Goal: Information Seeking & Learning: Check status

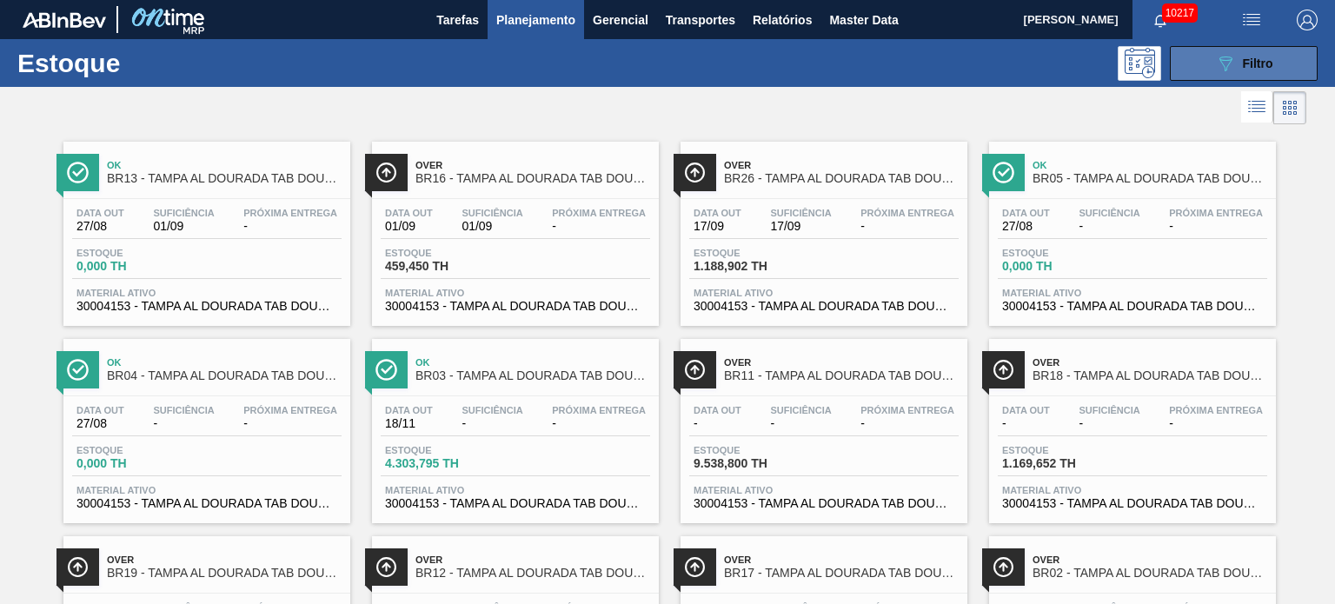
click at [1275, 74] on button "089F7B8B-B2A5-4AFE-B5C0-19BA573D28AC Filtro" at bounding box center [1244, 63] width 148 height 35
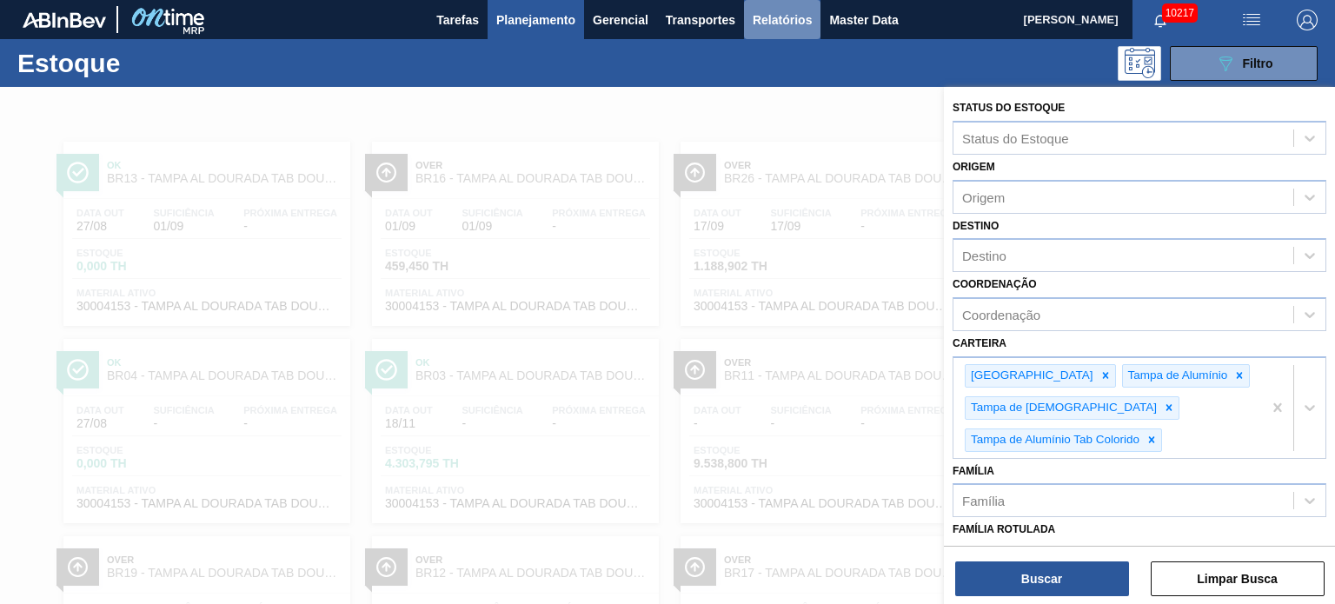
click at [768, 23] on span "Relatórios" at bounding box center [782, 20] width 59 height 21
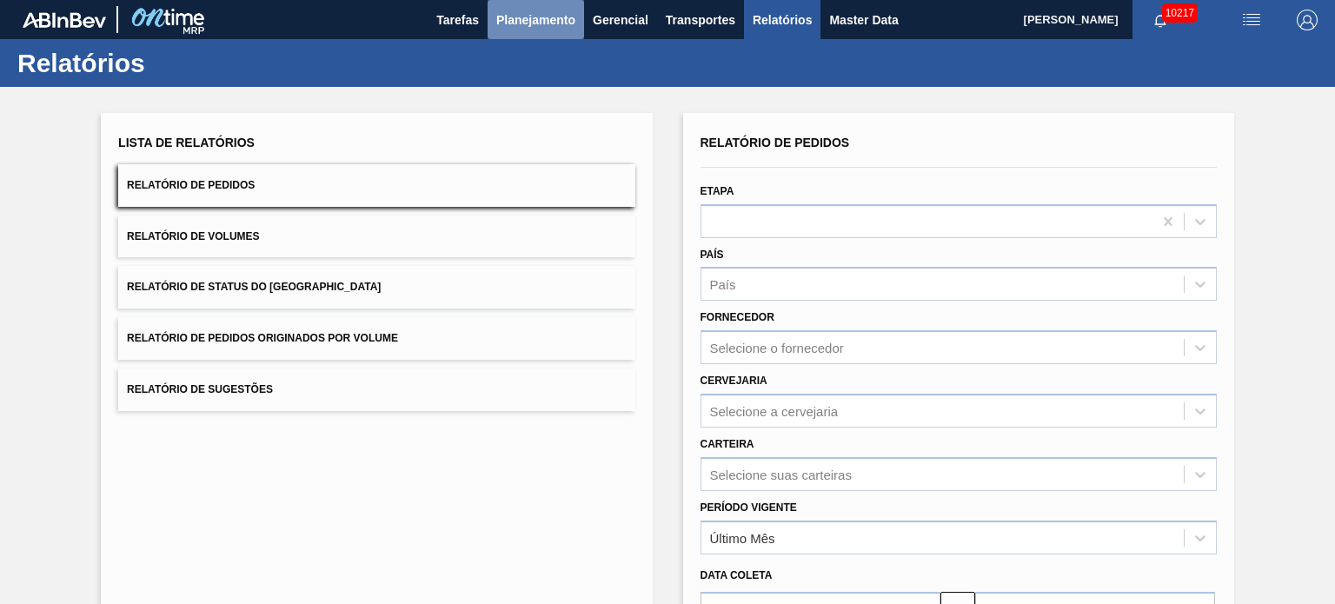
click at [511, 33] on button "Planejamento" at bounding box center [536, 19] width 96 height 39
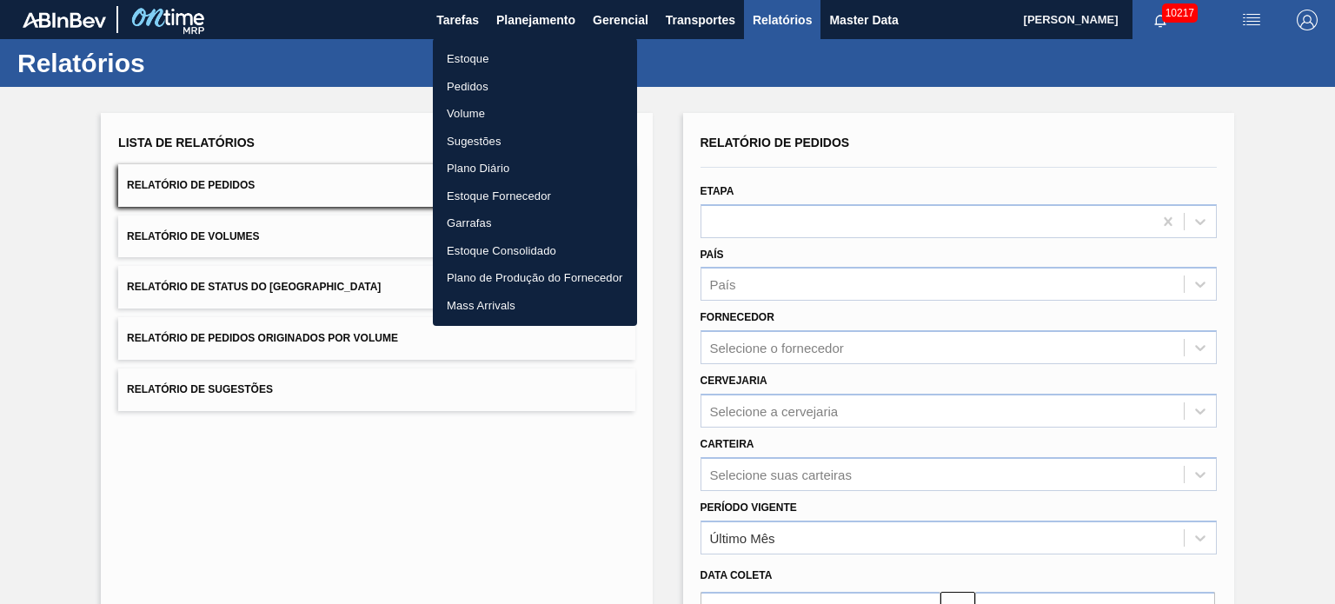
click at [474, 83] on li "Pedidos" at bounding box center [535, 87] width 204 height 28
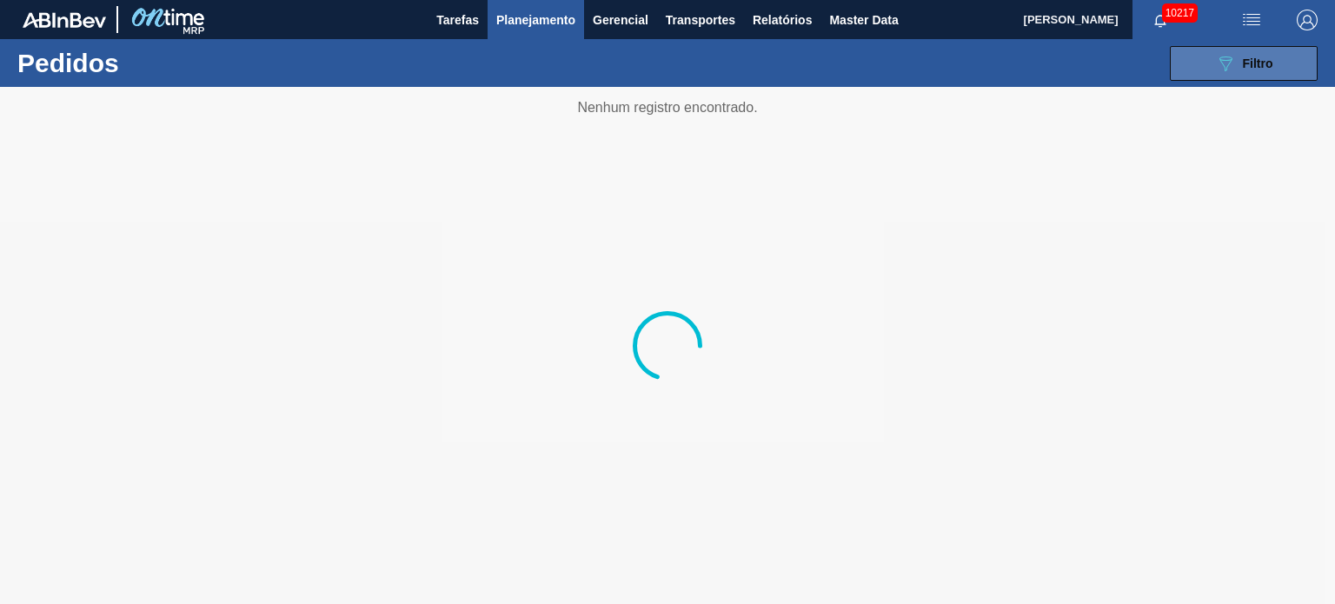
click at [1228, 63] on icon at bounding box center [1225, 63] width 13 height 15
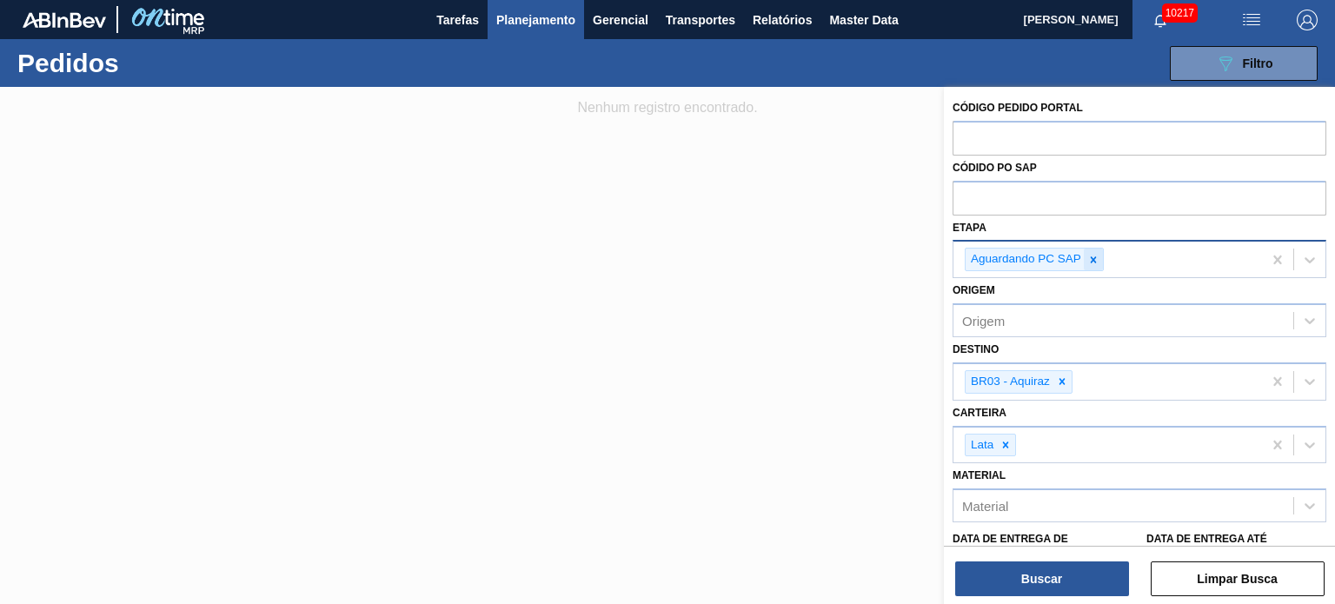
click at [1100, 253] on div at bounding box center [1093, 260] width 19 height 22
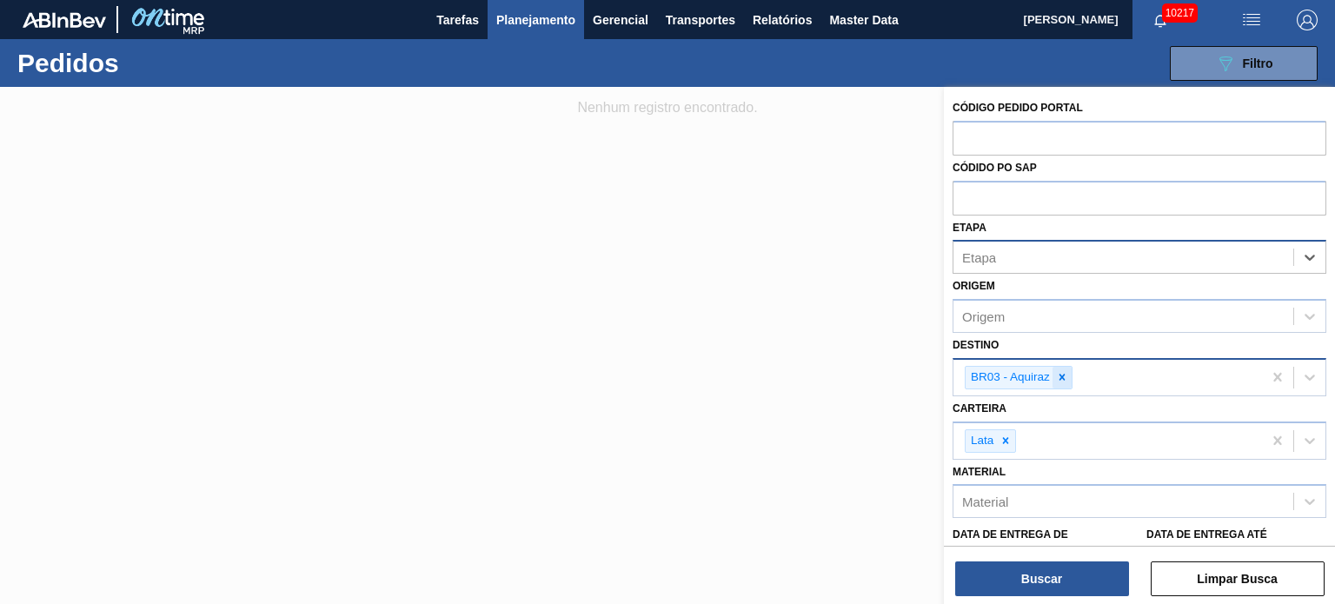
click at [1053, 375] on div at bounding box center [1062, 378] width 19 height 22
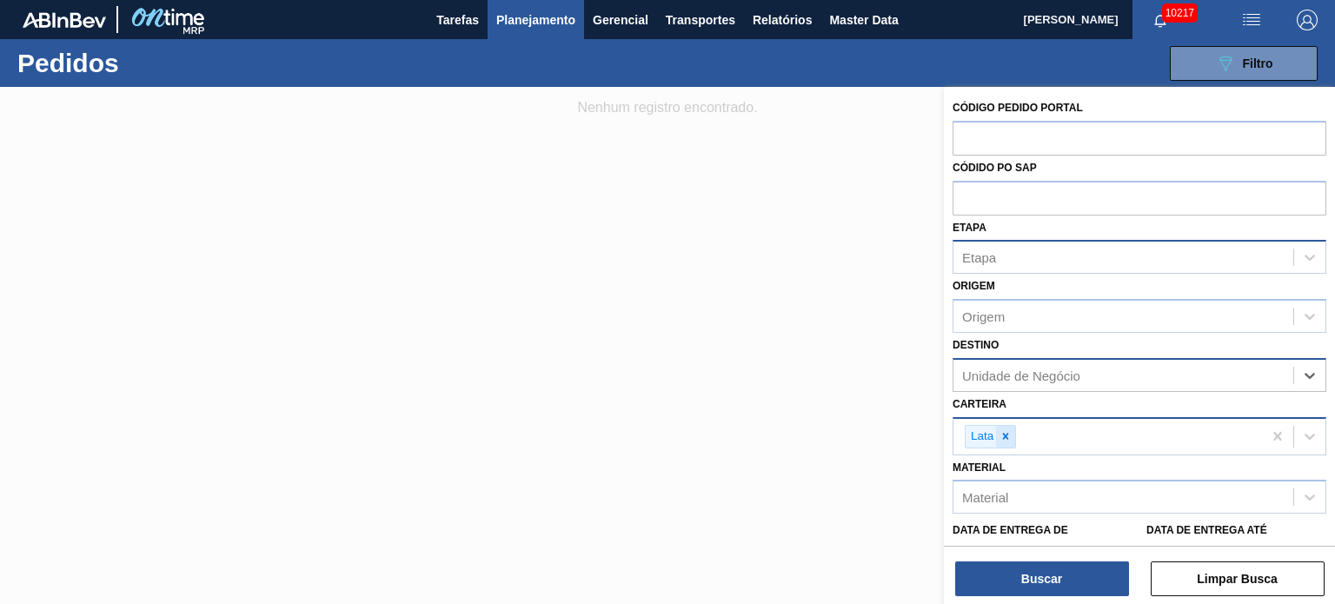
click at [1005, 426] on div at bounding box center [1005, 437] width 19 height 22
click at [1079, 134] on input "text" at bounding box center [1140, 137] width 374 height 33
paste input "5800296273"
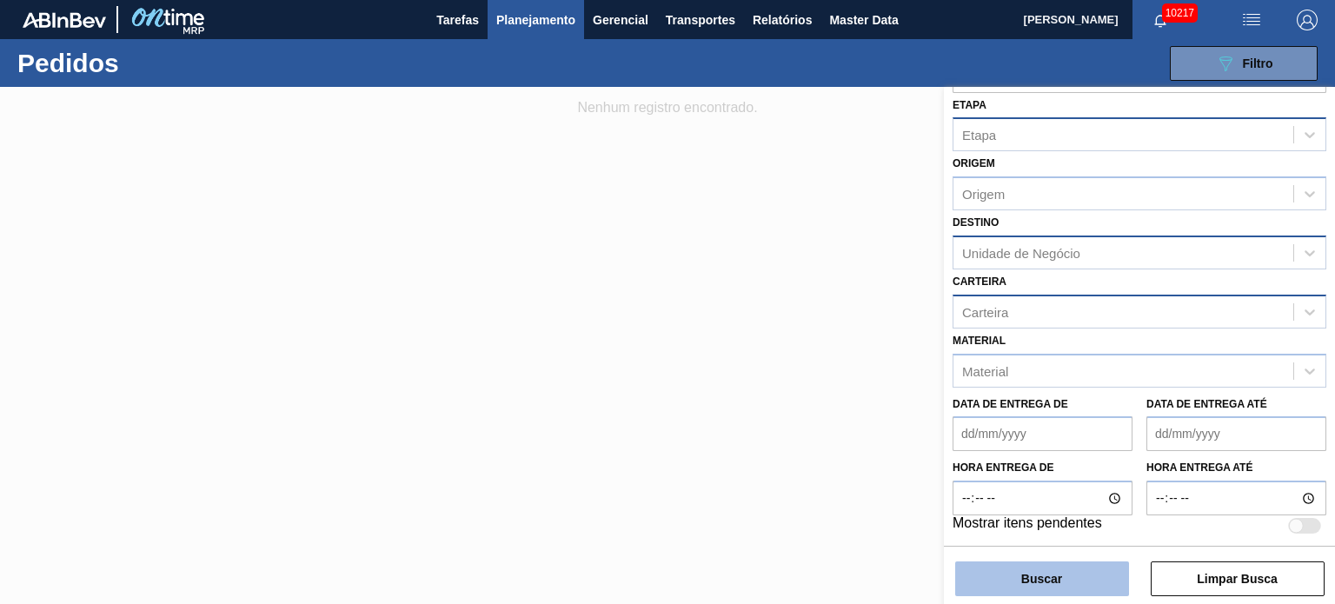
type input "5800296273"
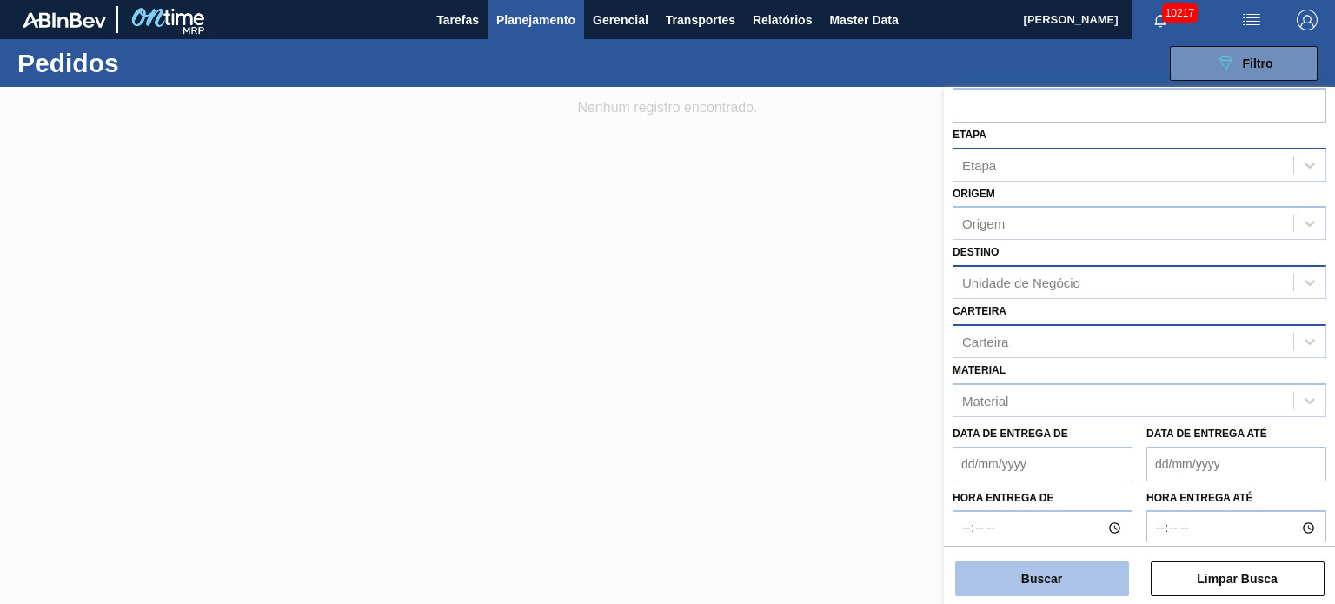
scroll to position [152, 0]
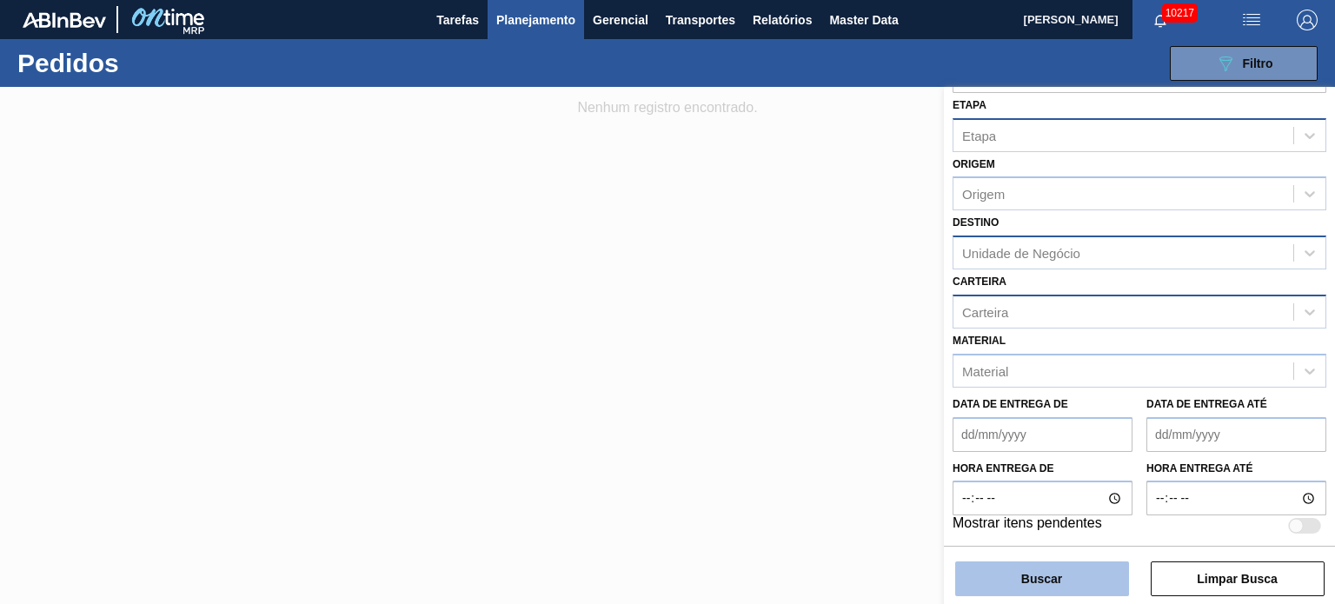
click at [1075, 571] on button "Buscar" at bounding box center [1042, 579] width 174 height 35
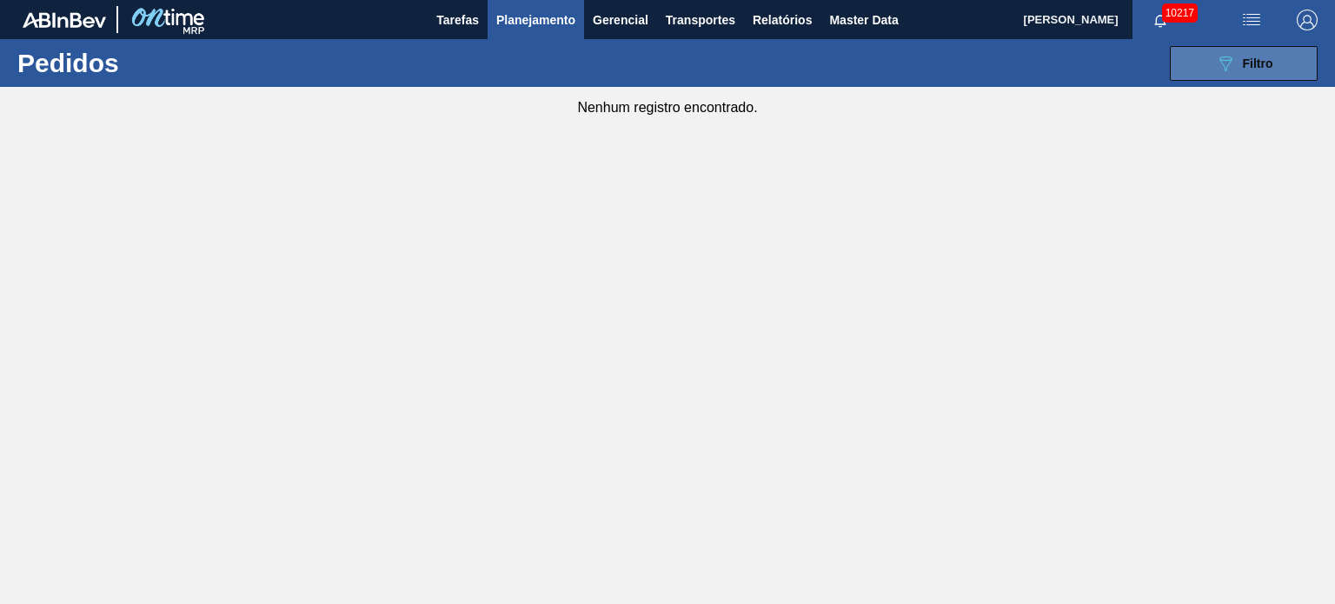
click at [1254, 59] on span "Filtro" at bounding box center [1258, 63] width 30 height 14
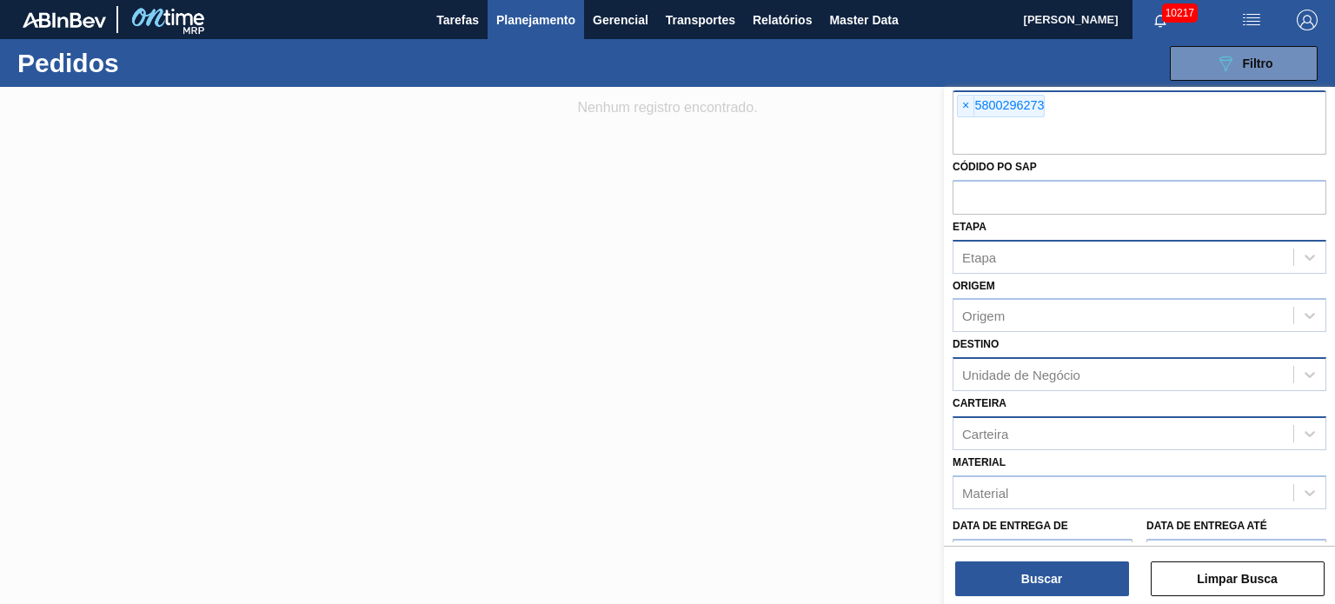
scroll to position [0, 0]
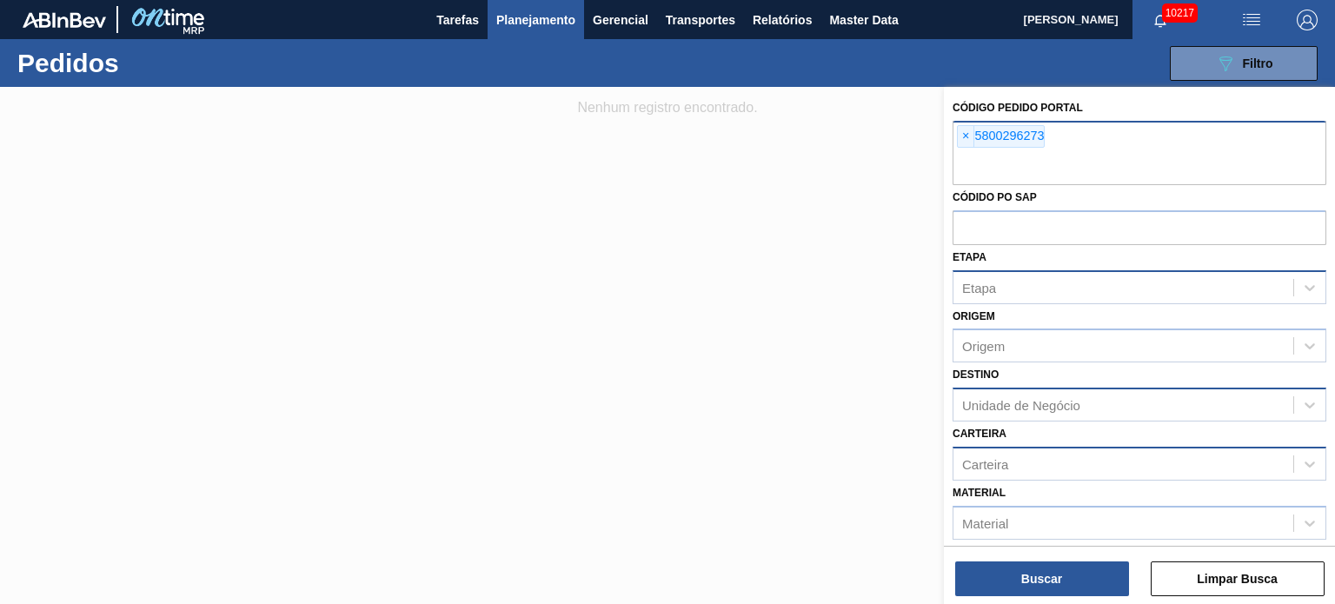
click at [1083, 163] on input "text" at bounding box center [1140, 168] width 374 height 33
click at [959, 138] on span "×" at bounding box center [966, 136] width 17 height 21
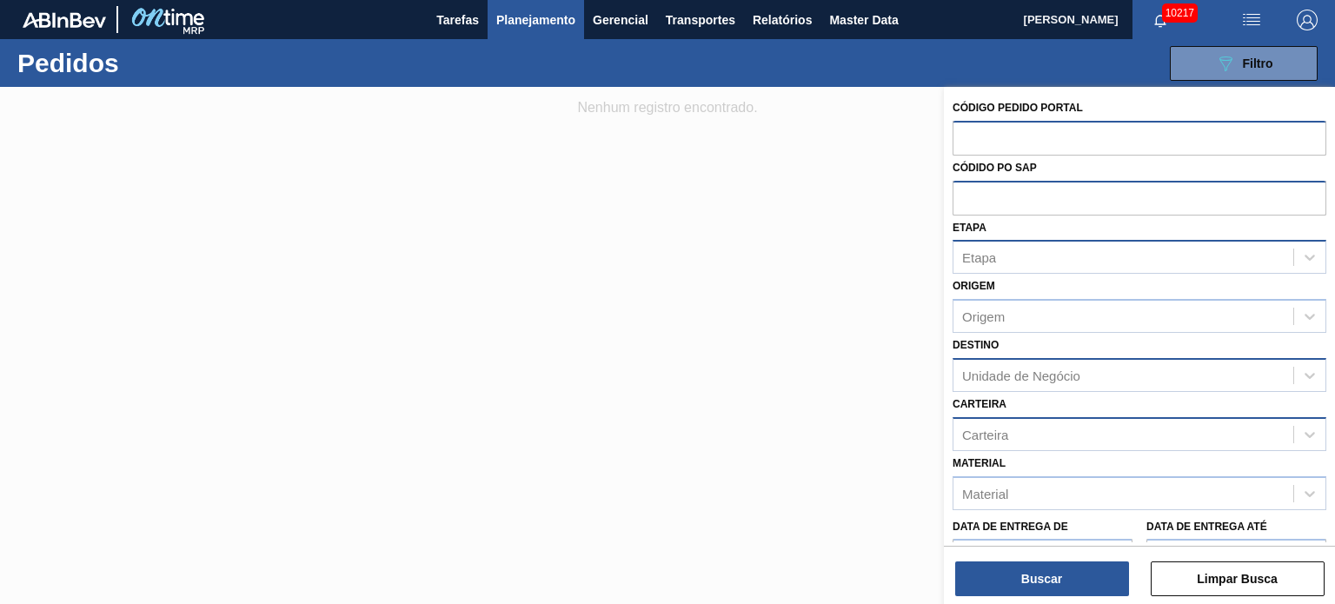
click at [979, 189] on input "text" at bounding box center [1140, 197] width 374 height 33
paste input "5800296273"
type input "5800296273"
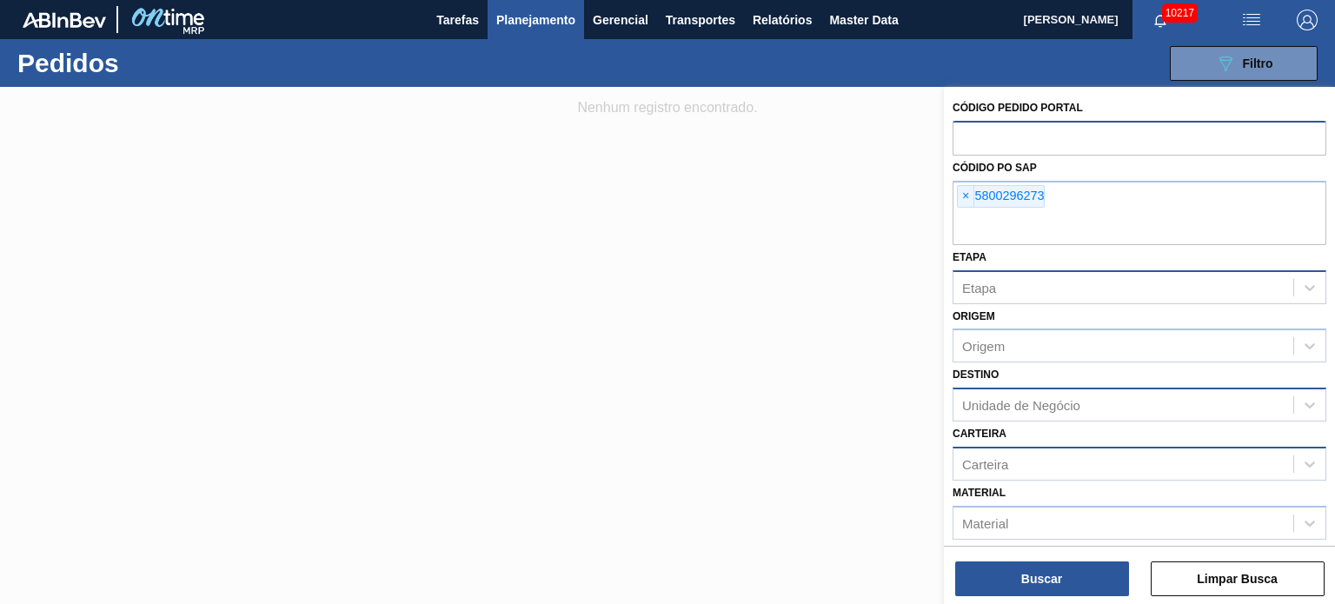
click at [1082, 600] on div "Código Pedido Portal Códido PO SAP × 5800296273 Etapa Etapa Origem Origem Desti…" at bounding box center [1139, 347] width 391 height 521
click at [1067, 579] on button "Buscar" at bounding box center [1042, 579] width 174 height 35
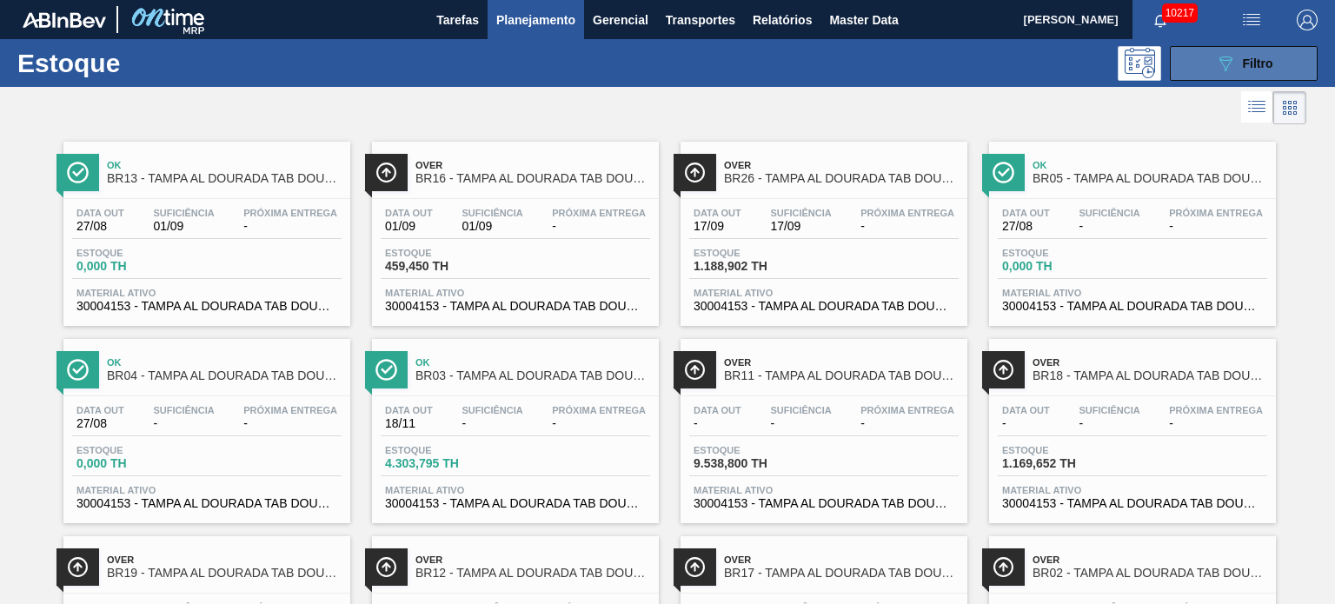
click at [1239, 63] on div "089F7B8B-B2A5-4AFE-B5C0-19BA573D28AC Filtro" at bounding box center [1244, 63] width 58 height 21
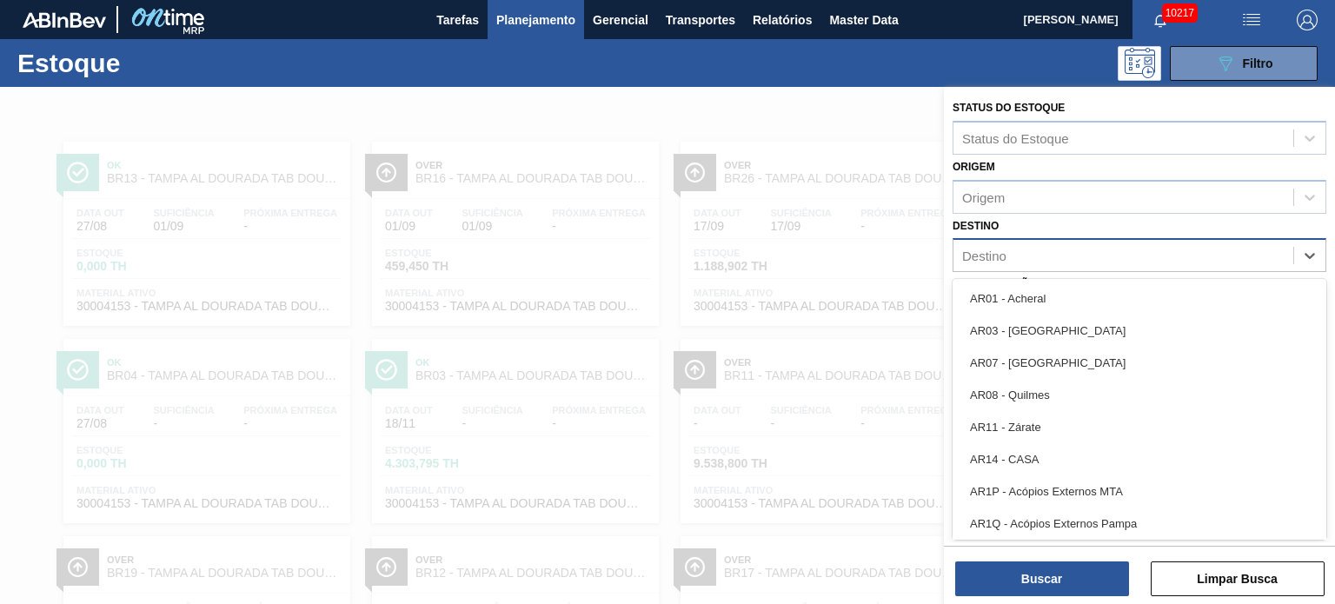
click at [1030, 256] on div "Destino" at bounding box center [1124, 255] width 340 height 25
type input "gua"
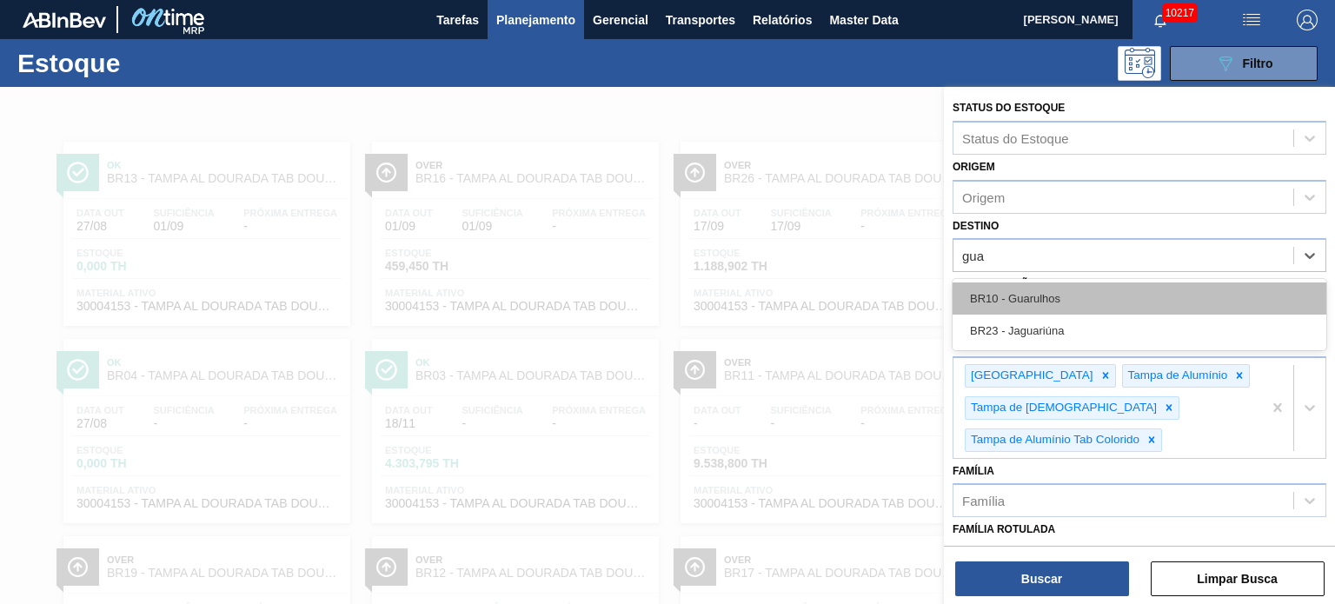
click at [1051, 289] on div "BR10 - Guarulhos" at bounding box center [1140, 298] width 374 height 32
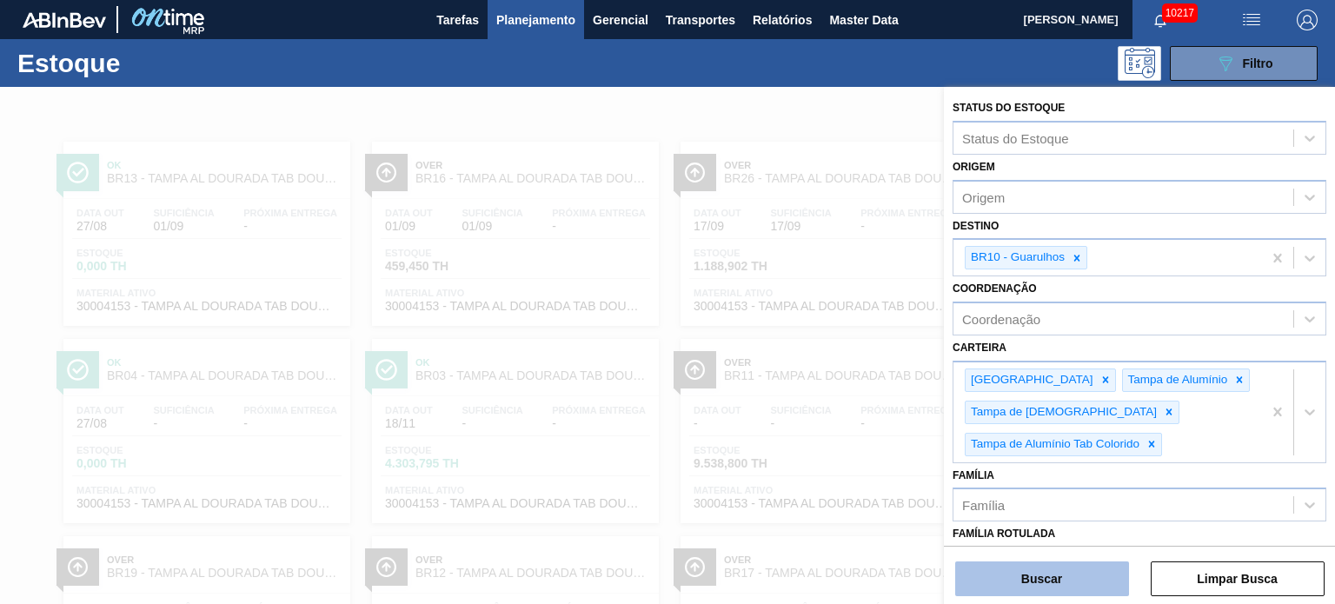
click at [1037, 576] on button "Buscar" at bounding box center [1042, 579] width 174 height 35
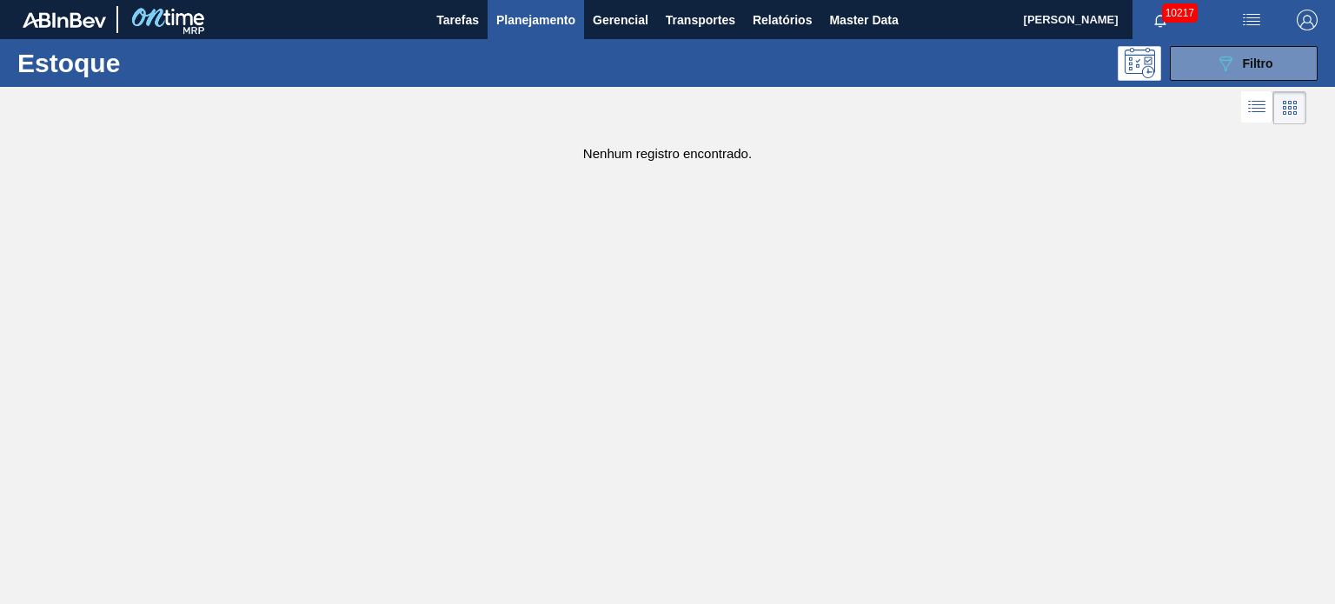
drag, startPoint x: 1219, startPoint y: 59, endPoint x: 1229, endPoint y: 201, distance: 142.1
click at [1219, 59] on icon "089F7B8B-B2A5-4AFE-B5C0-19BA573D28AC" at bounding box center [1225, 63] width 21 height 21
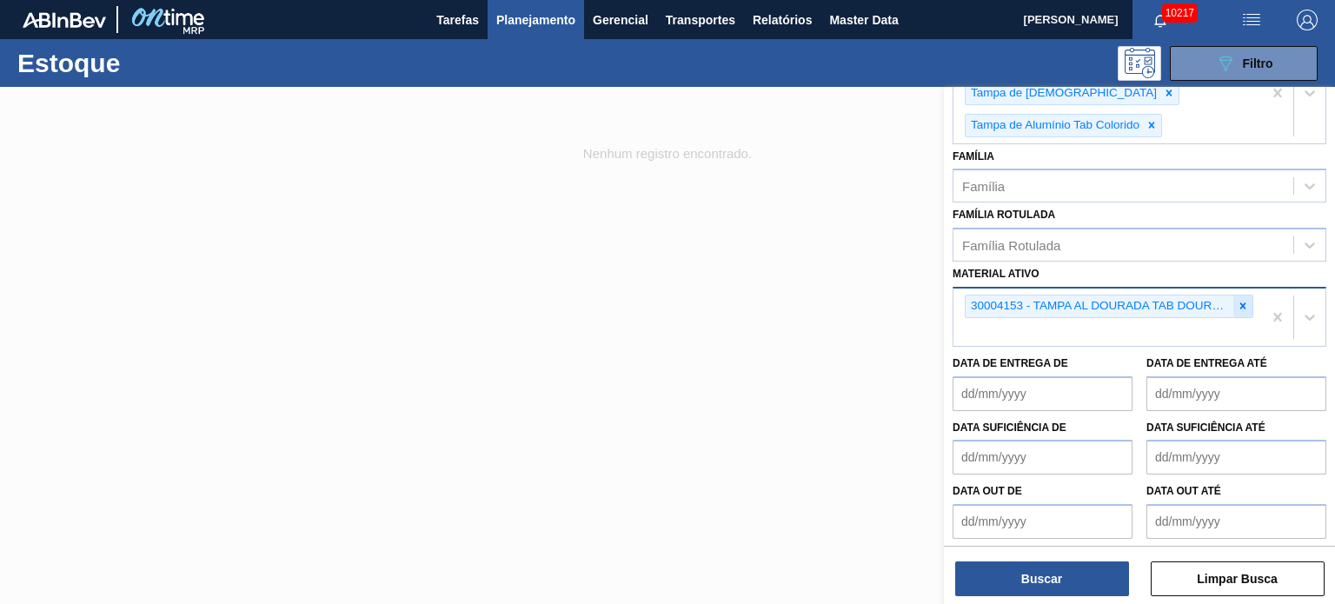
click at [1238, 300] on icon at bounding box center [1243, 306] width 12 height 12
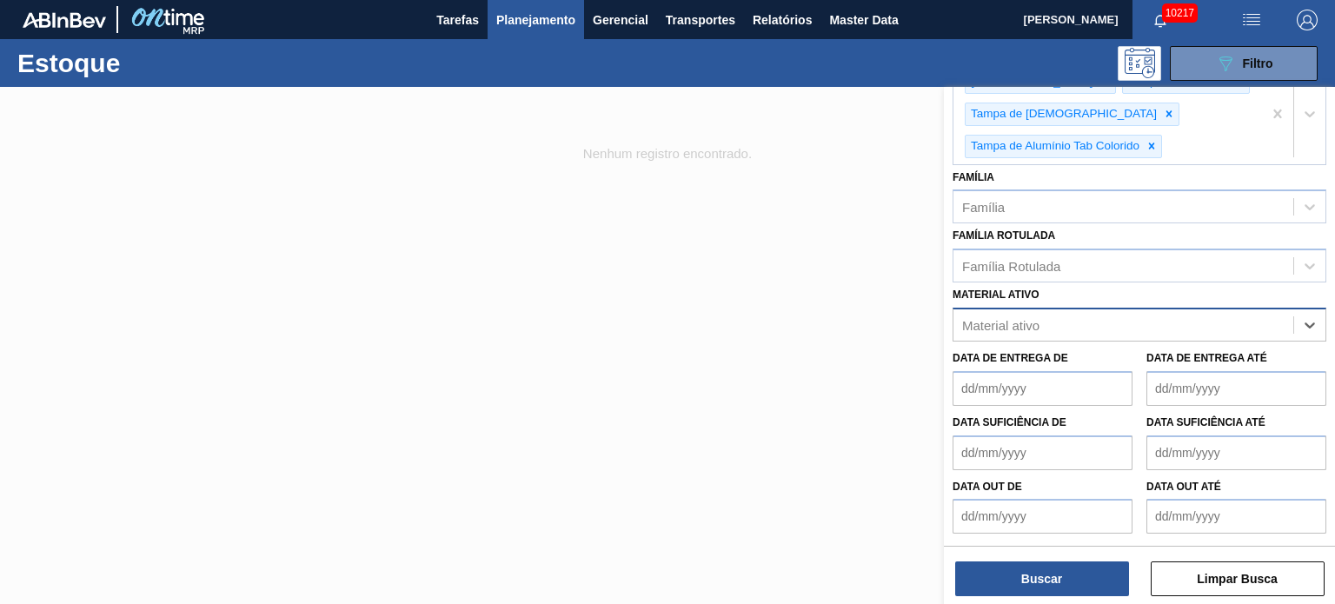
scroll to position [292, 0]
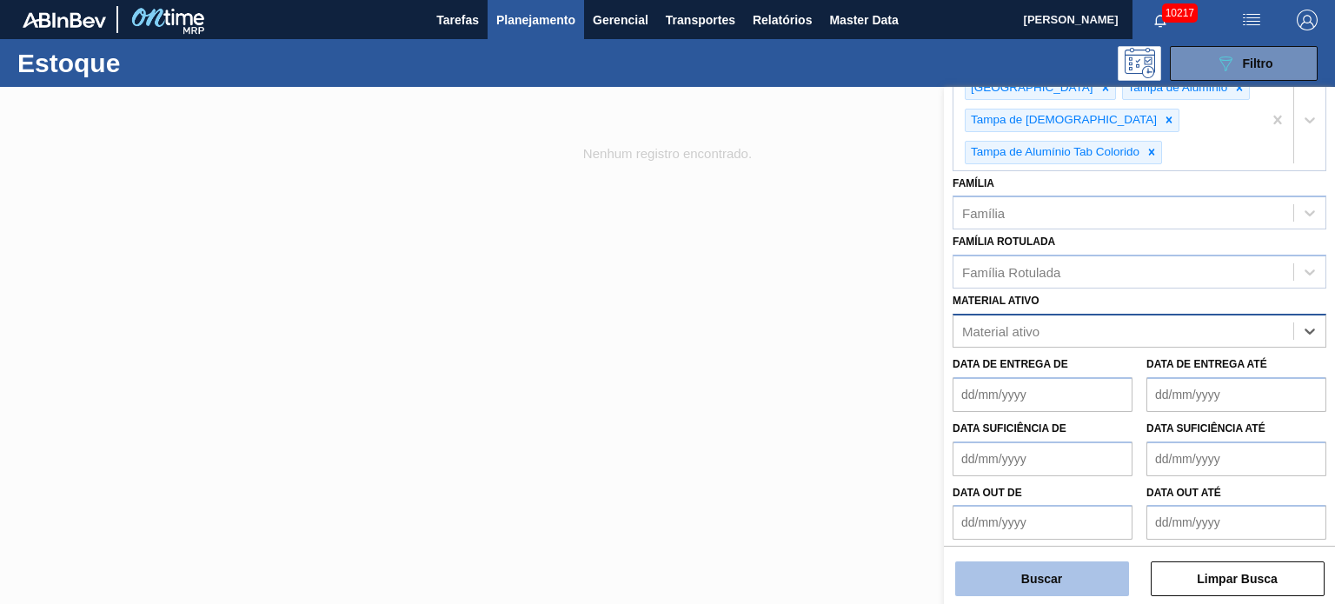
click at [1084, 580] on button "Buscar" at bounding box center [1042, 579] width 174 height 35
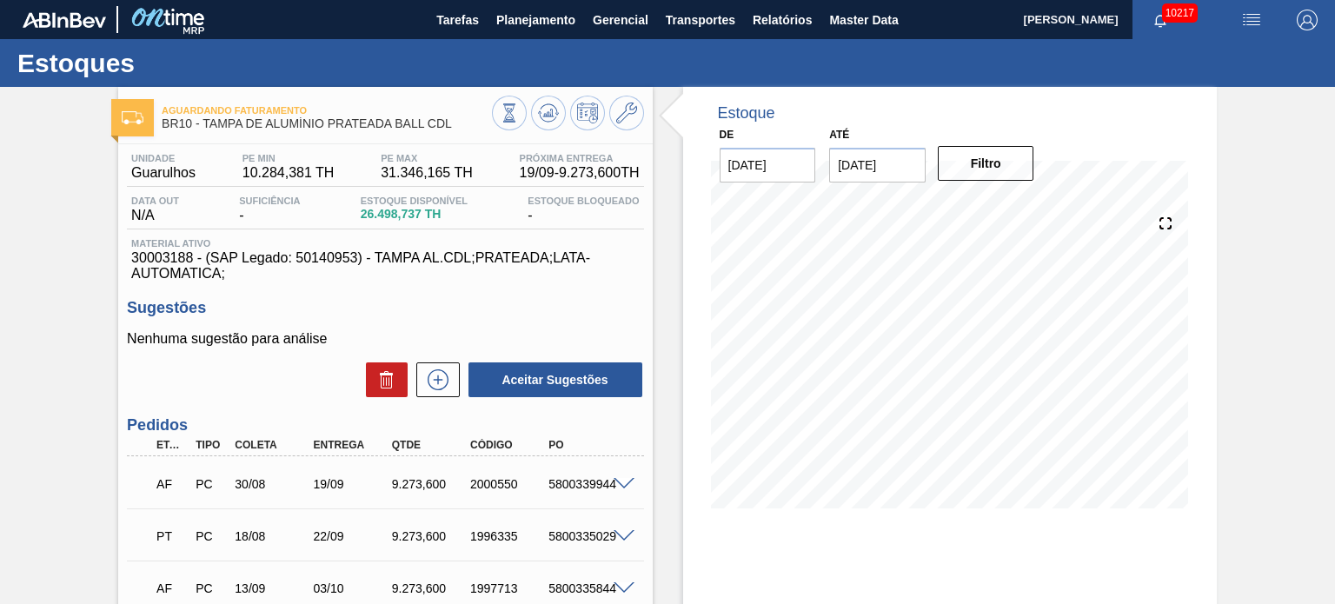
click at [907, 167] on input "10/09/2025" at bounding box center [877, 165] width 96 height 35
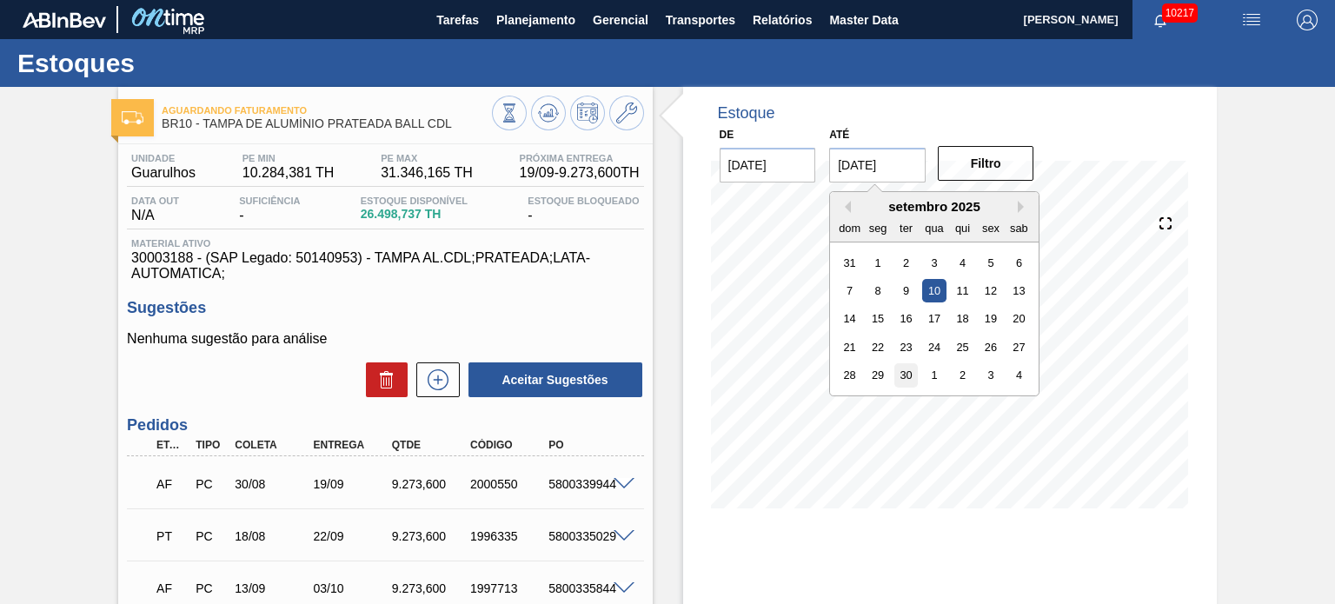
click at [904, 382] on div "30" at bounding box center [905, 374] width 23 height 23
type input "30/09/2025"
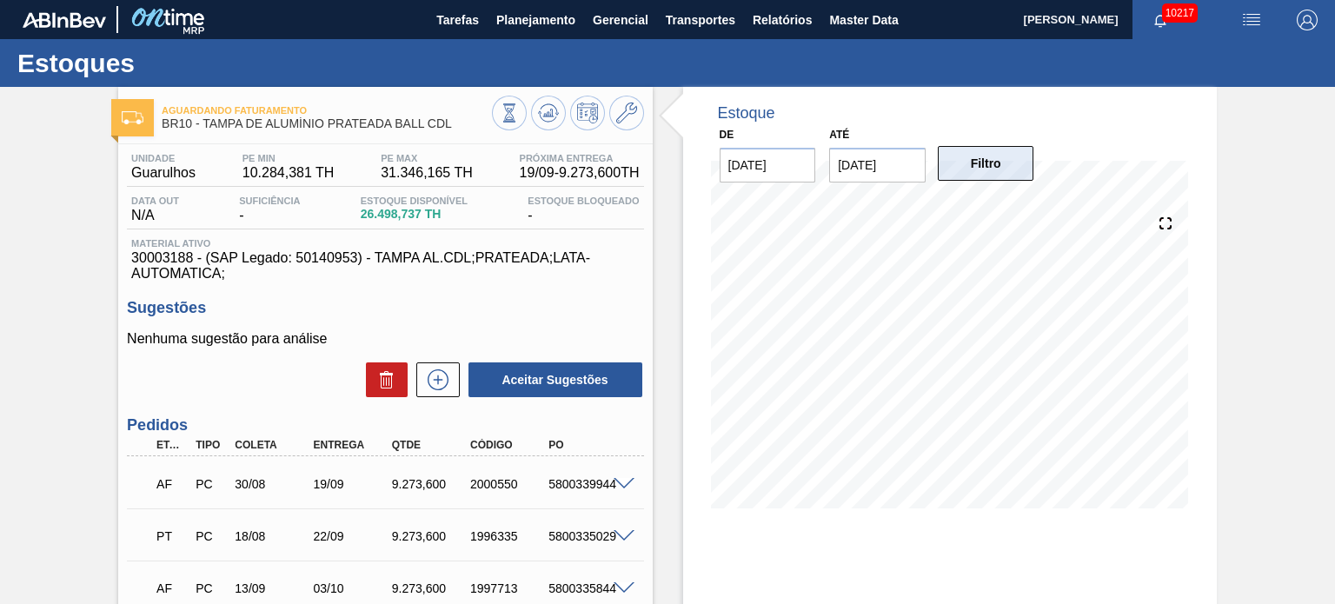
click at [984, 169] on button "Filtro" at bounding box center [986, 163] width 96 height 35
click at [548, 104] on icon at bounding box center [548, 109] width 17 height 10
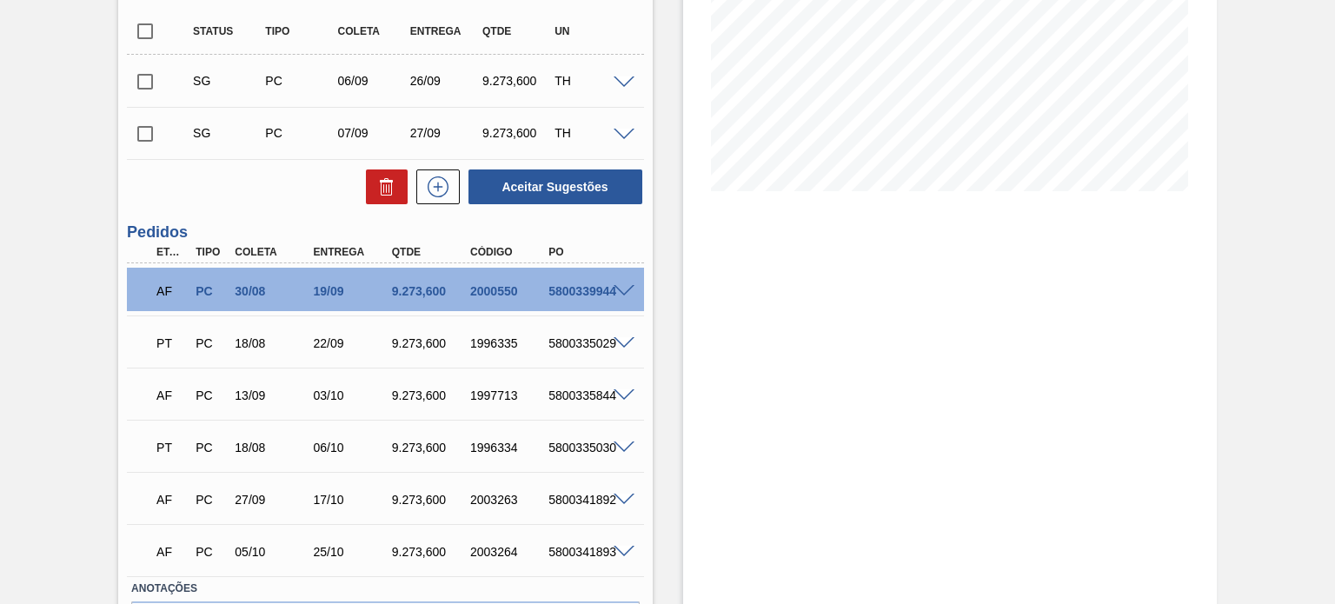
scroll to position [348, 0]
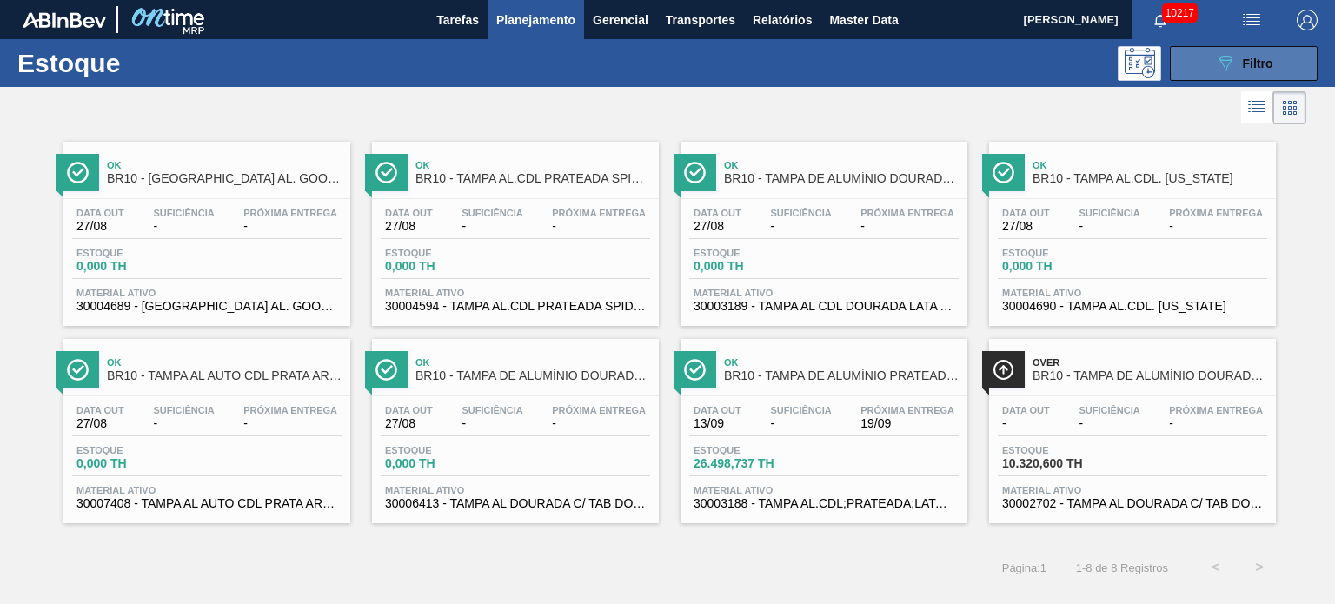
click at [1226, 55] on icon "089F7B8B-B2A5-4AFE-B5C0-19BA573D28AC" at bounding box center [1225, 63] width 21 height 21
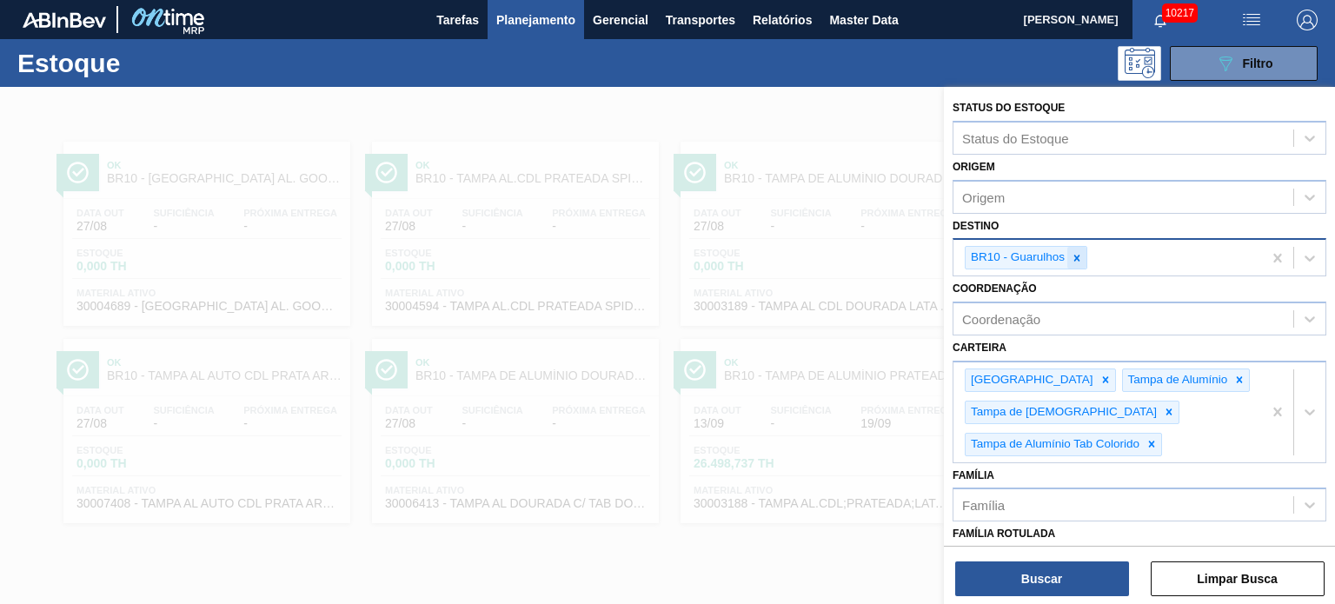
click at [1084, 257] on div at bounding box center [1076, 258] width 19 height 22
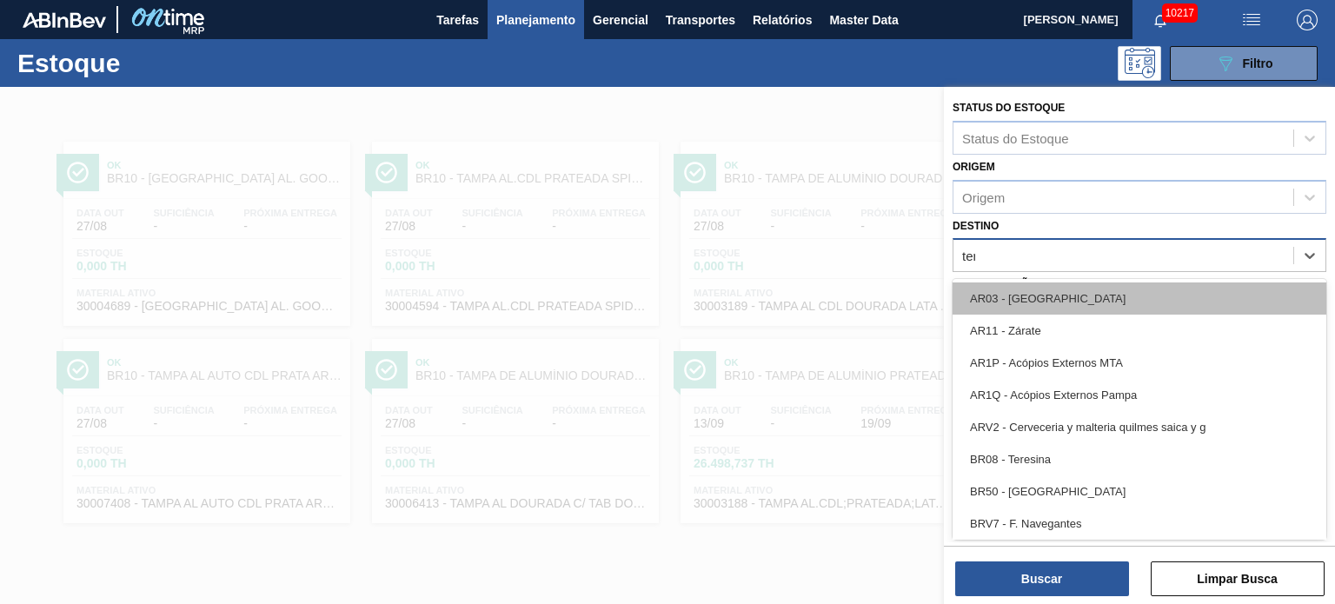
type input "tere"
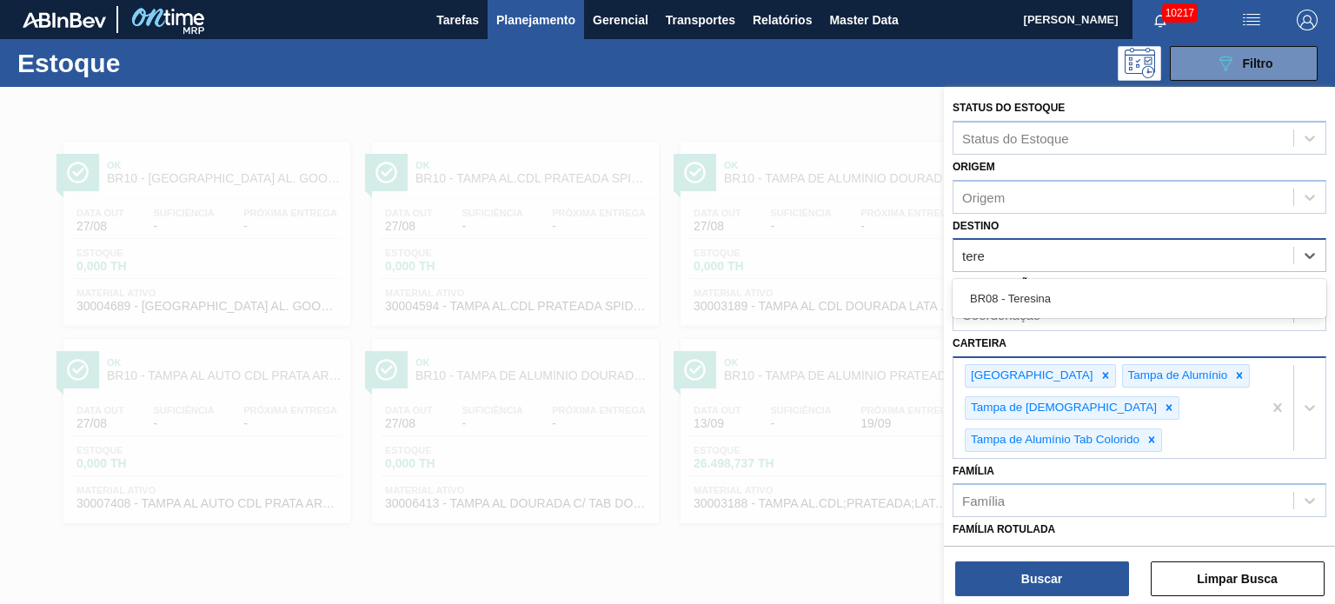
drag, startPoint x: 1059, startPoint y: 288, endPoint x: 1093, endPoint y: 435, distance: 151.6
click at [1059, 288] on div "BR08 - Teresina" at bounding box center [1140, 298] width 374 height 32
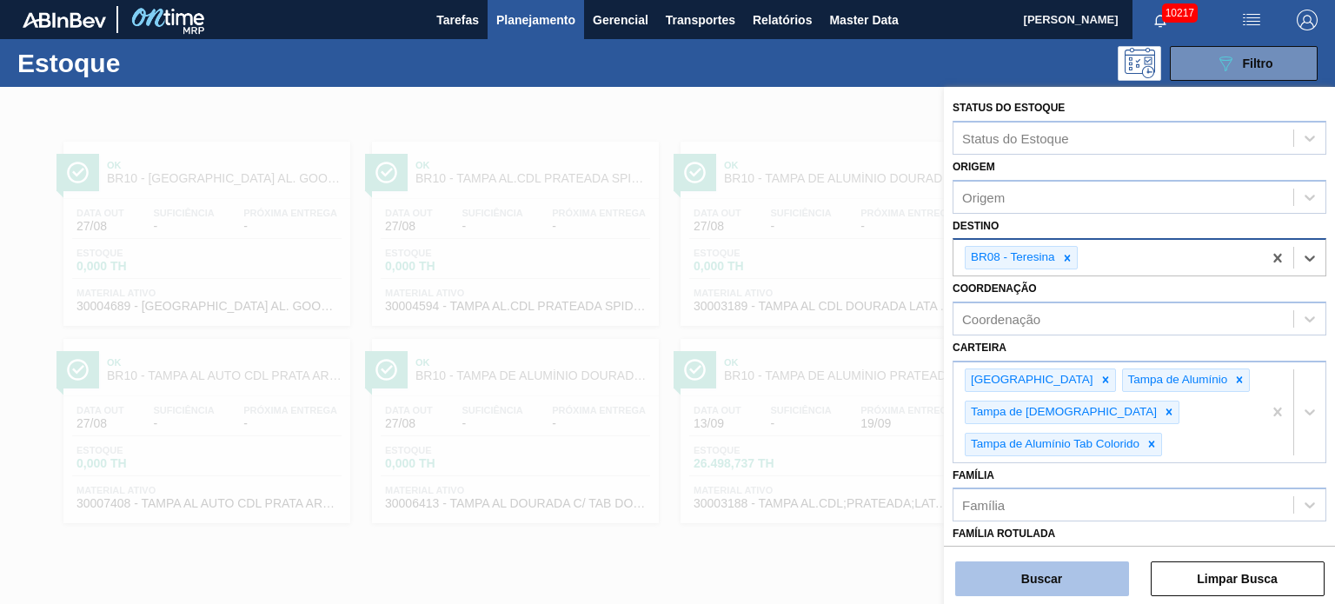
click at [1055, 569] on button "Buscar" at bounding box center [1042, 579] width 174 height 35
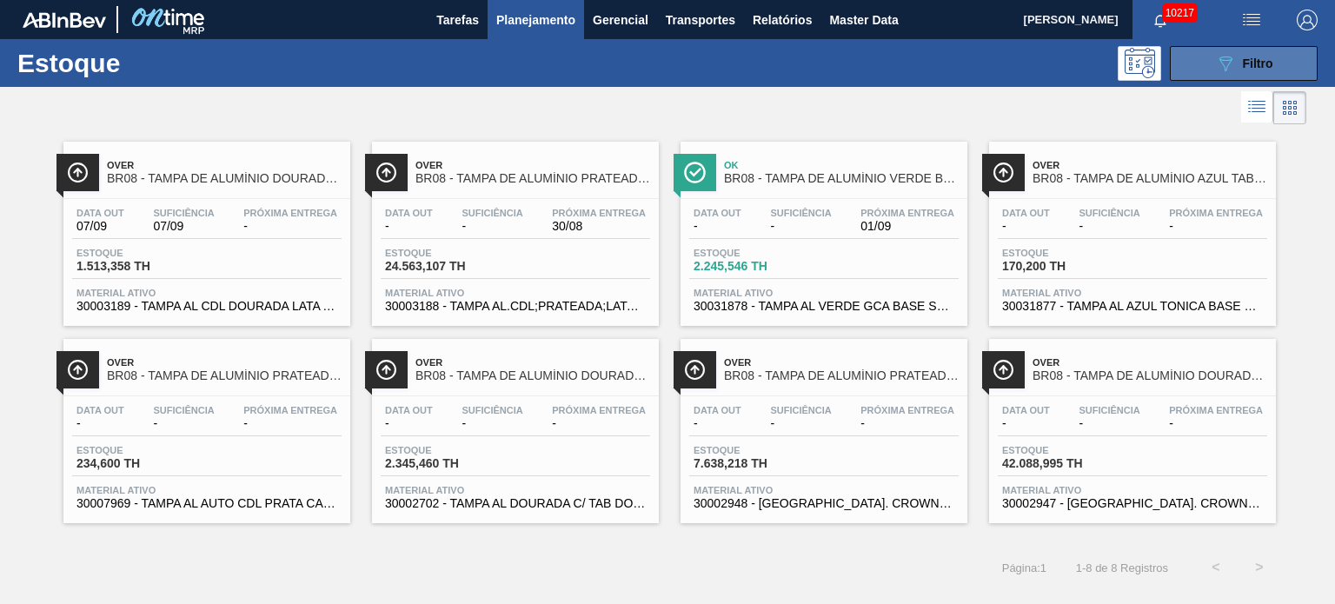
click at [1217, 70] on icon "089F7B8B-B2A5-4AFE-B5C0-19BA573D28AC" at bounding box center [1225, 63] width 21 height 21
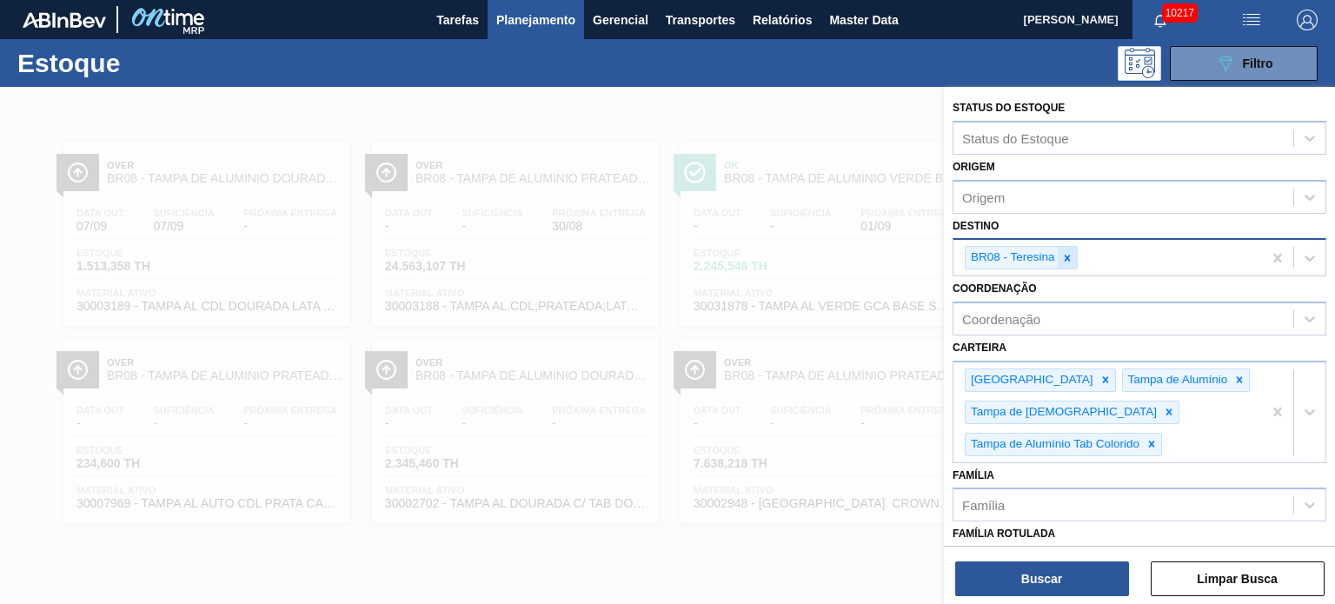
click at [1066, 261] on icon at bounding box center [1067, 258] width 12 height 12
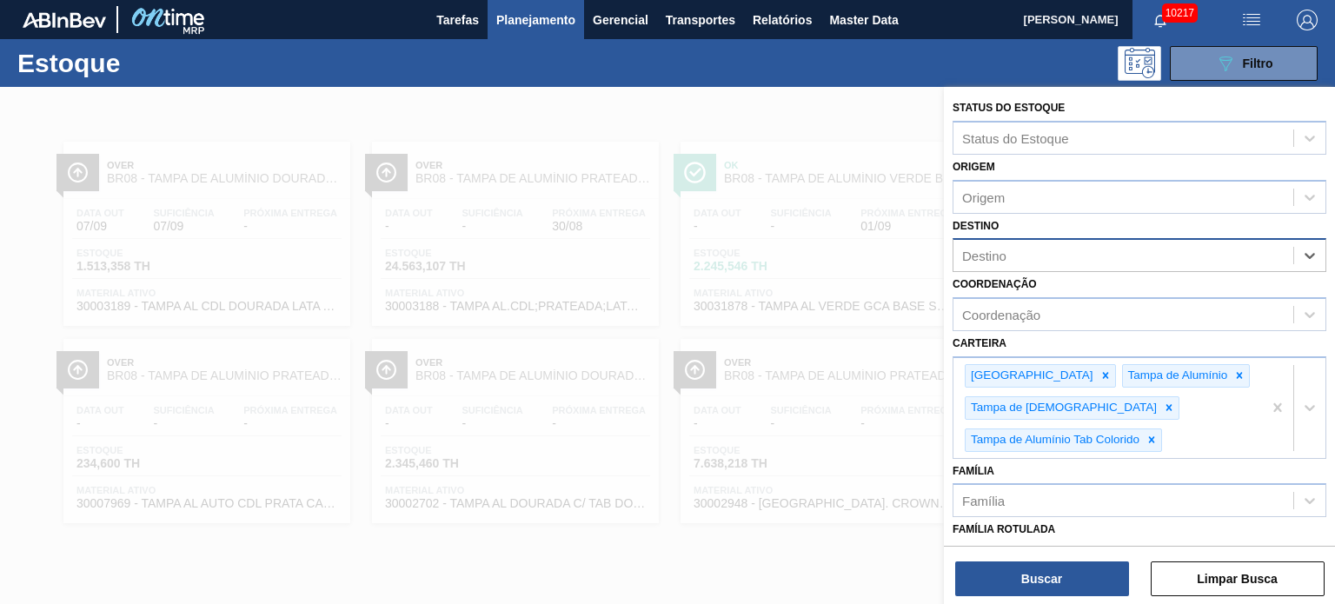
scroll to position [261, 0]
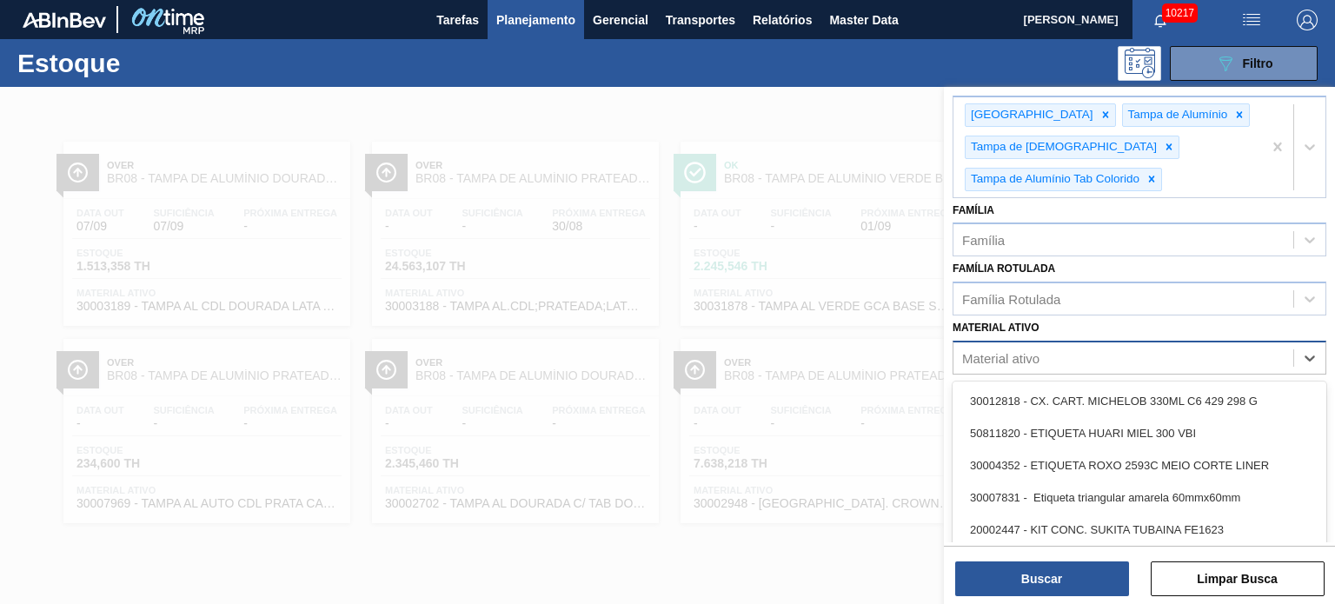
click at [1050, 346] on div "Material ativo" at bounding box center [1124, 358] width 340 height 25
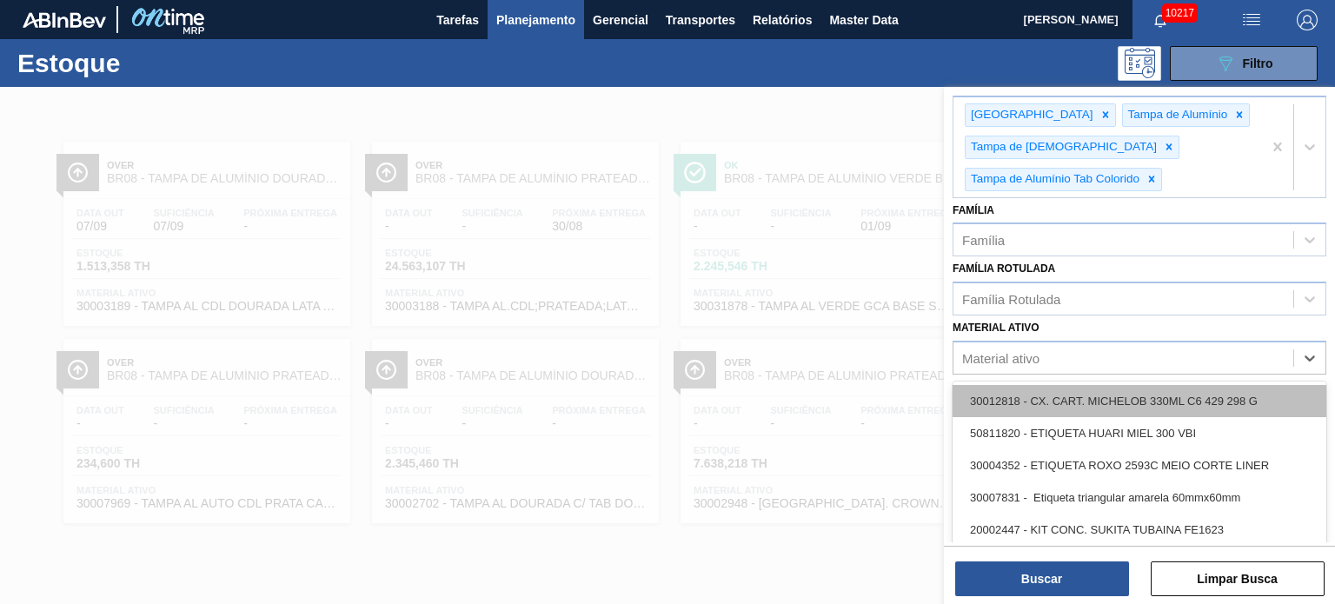
paste ativo "30002947"
type ativo "30002947"
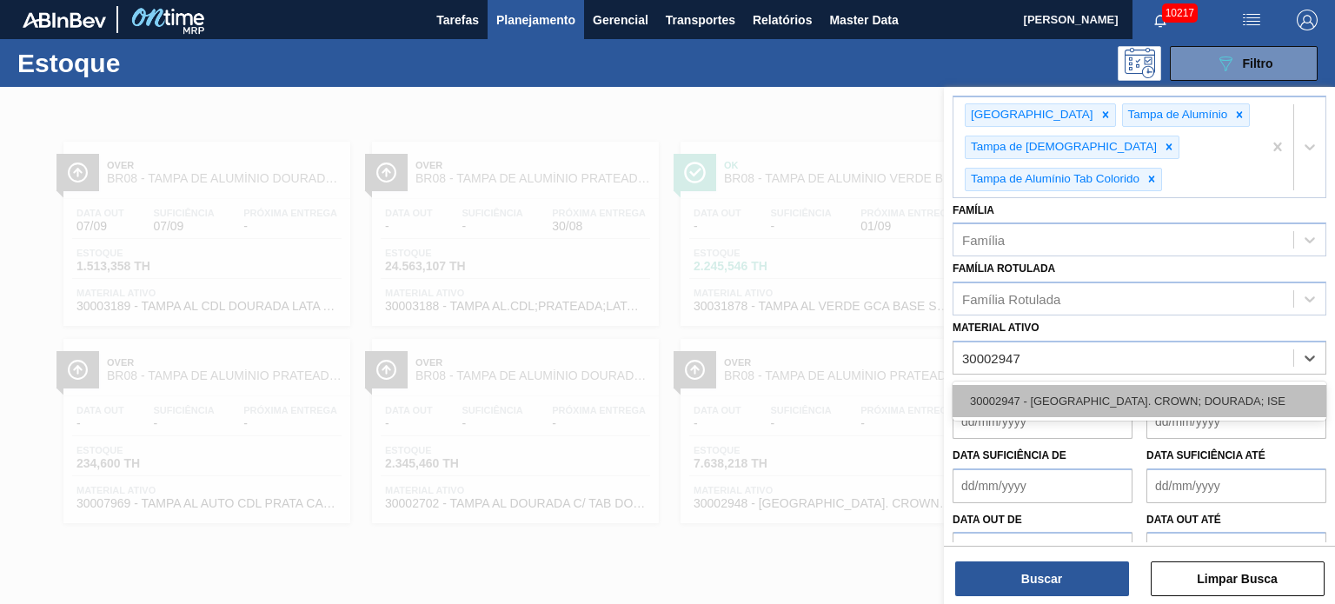
click at [1074, 401] on div "30002947 - TAMPA AL. CROWN; DOURADA; ISE" at bounding box center [1140, 401] width 374 height 32
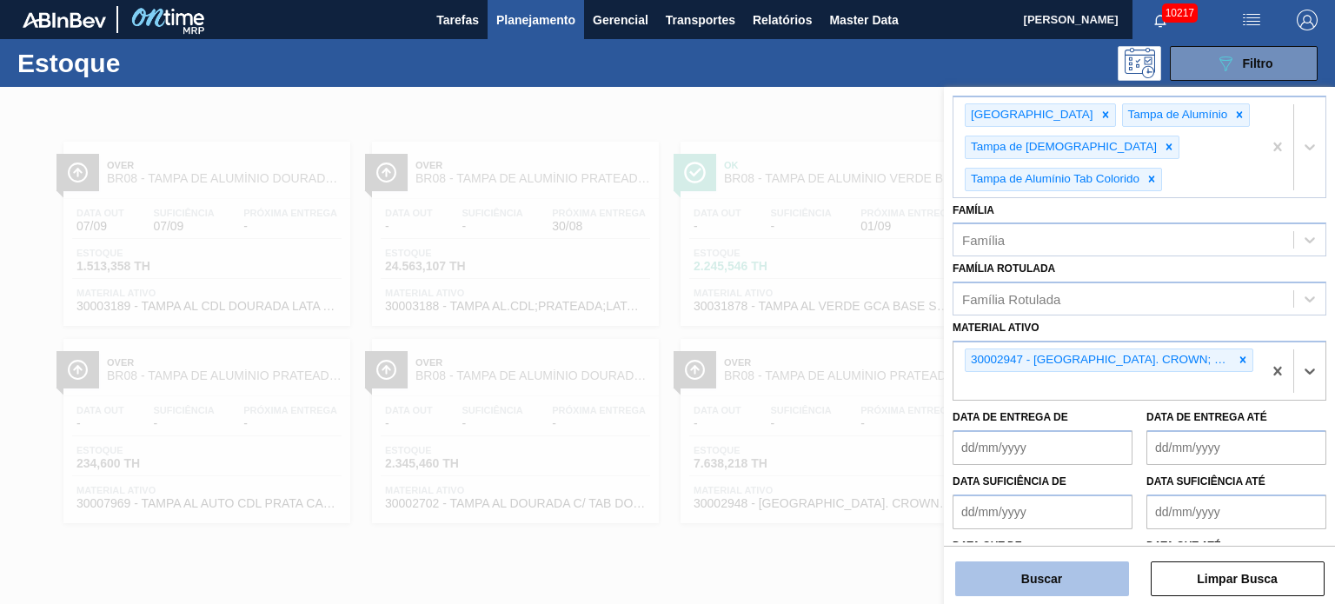
click at [1055, 575] on button "Buscar" at bounding box center [1042, 579] width 174 height 35
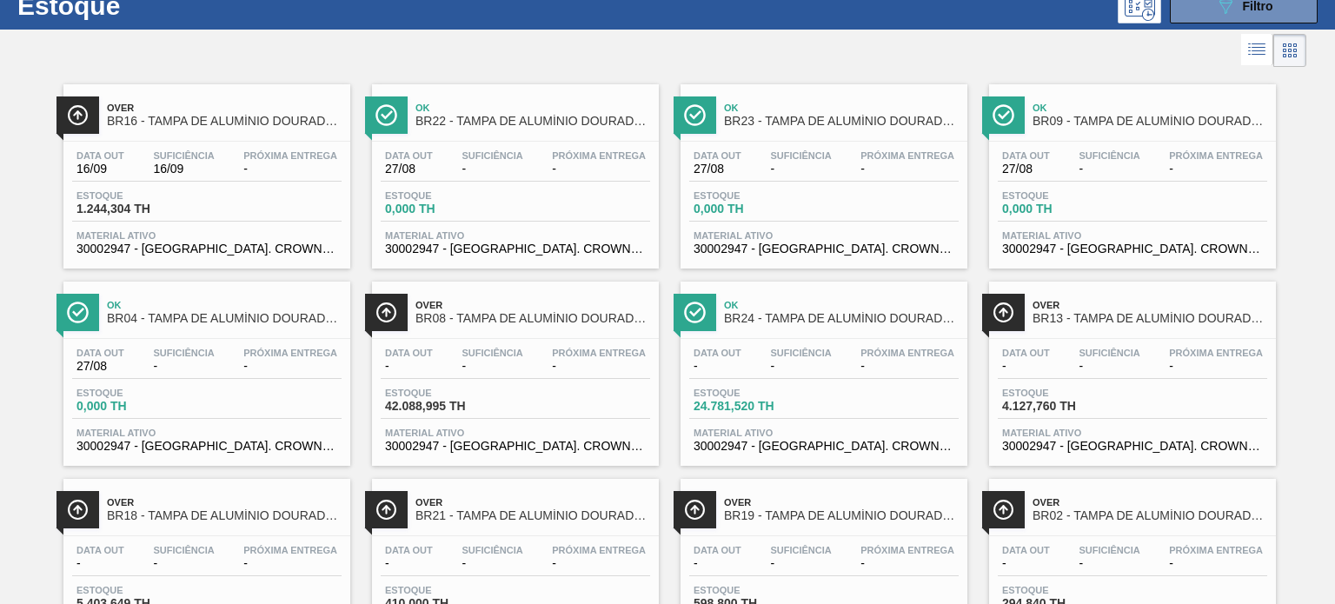
scroll to position [0, 0]
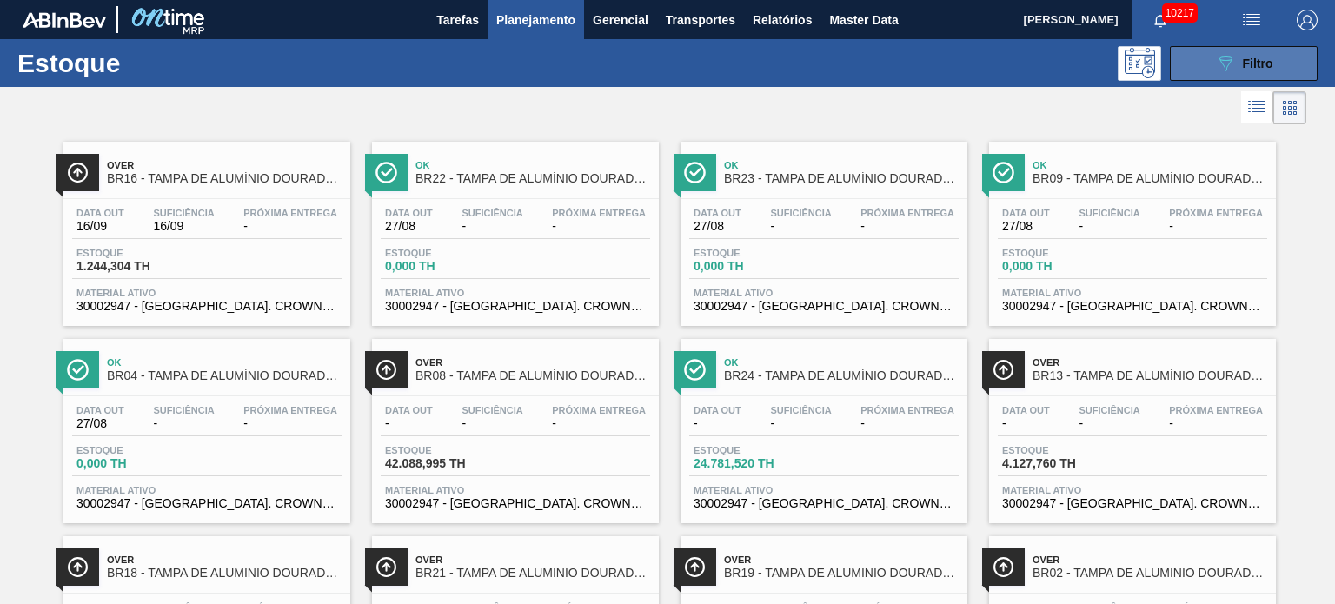
click at [1221, 59] on icon at bounding box center [1225, 63] width 13 height 15
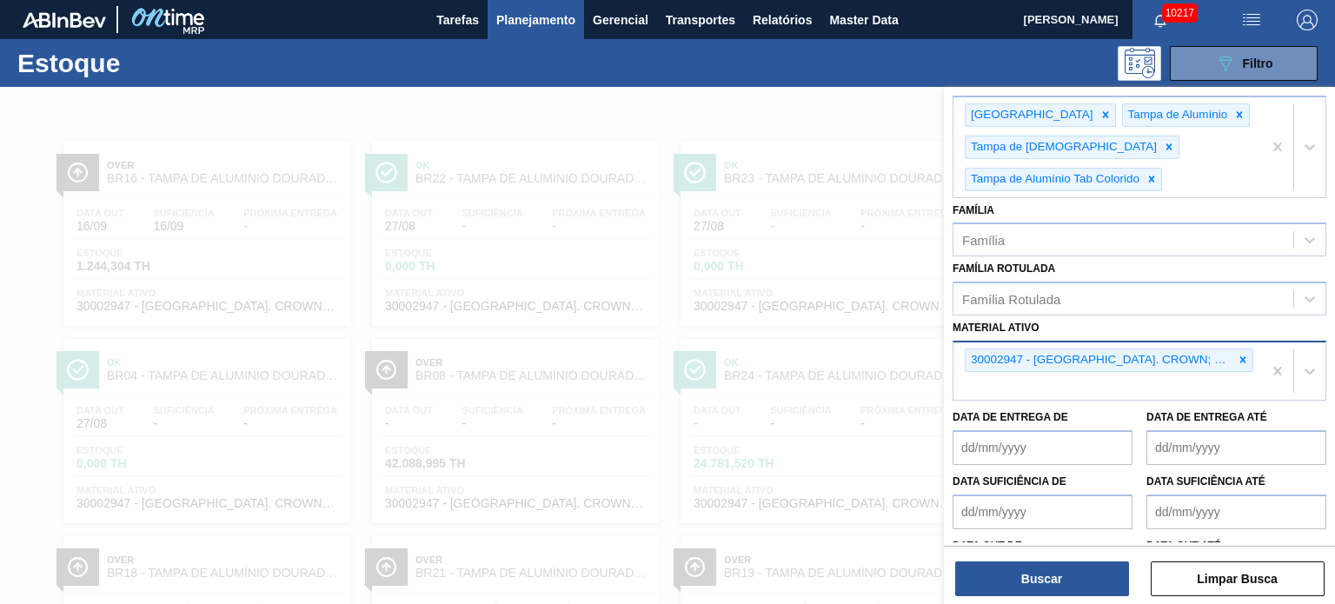
click at [1252, 355] on div "30002947 - TAMPA AL. CROWN; DOURADA; ISE" at bounding box center [1108, 370] width 309 height 57
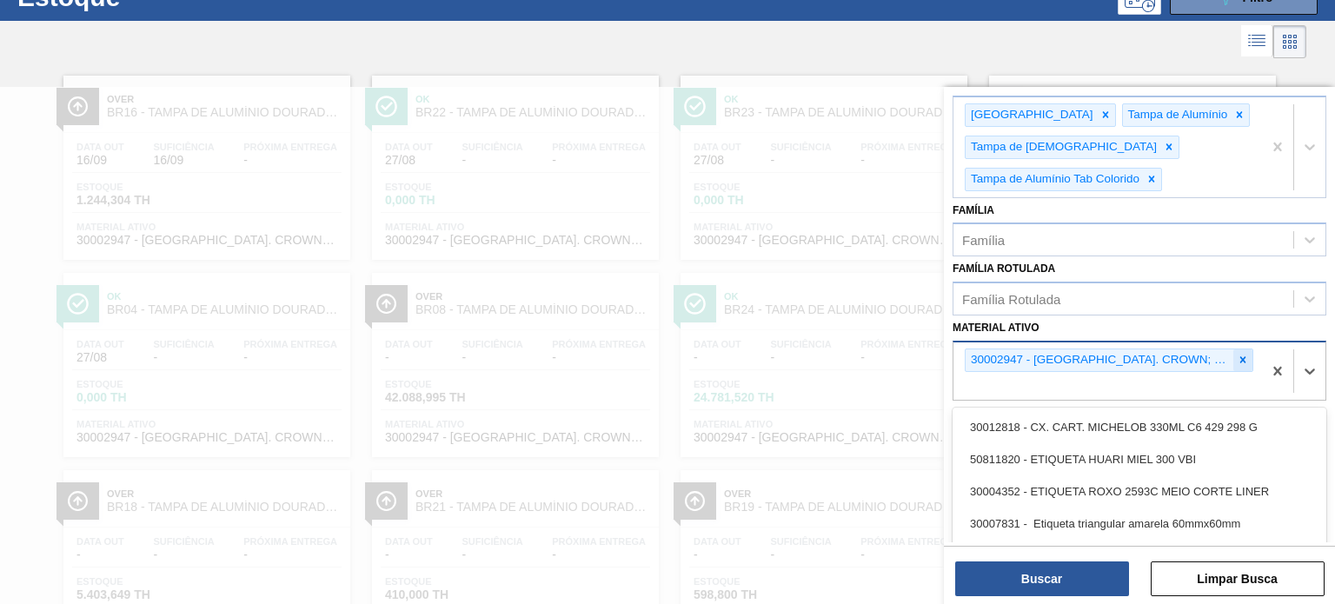
click at [1239, 355] on icon at bounding box center [1243, 360] width 12 height 12
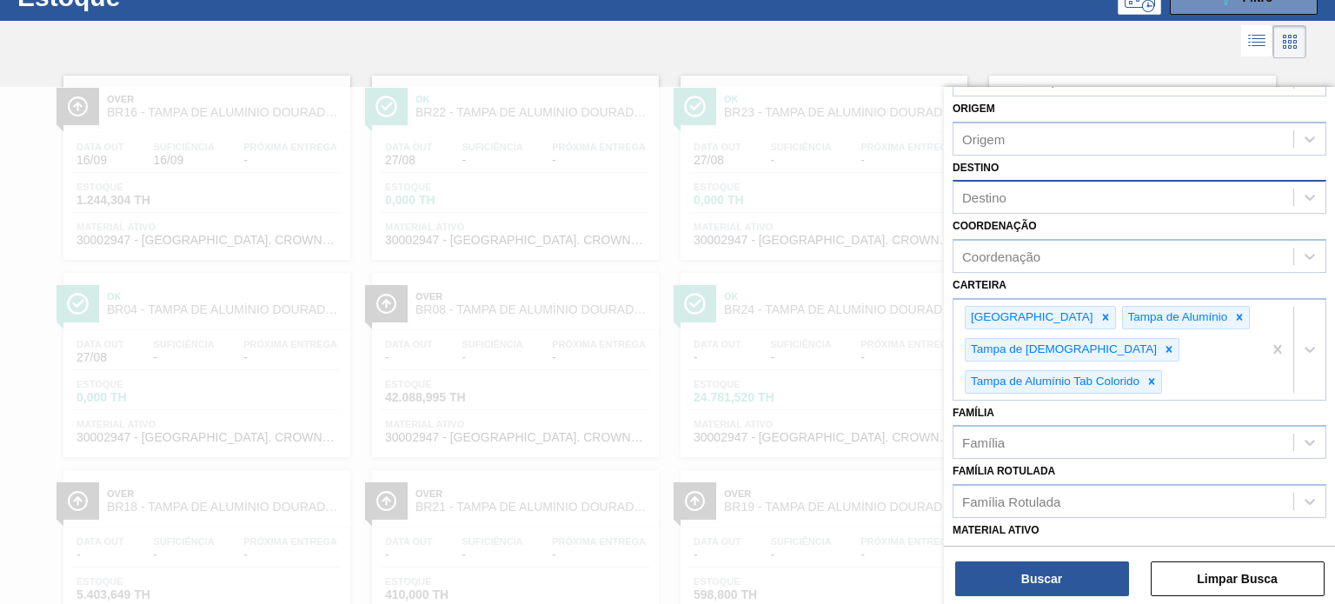
scroll to position [0, 0]
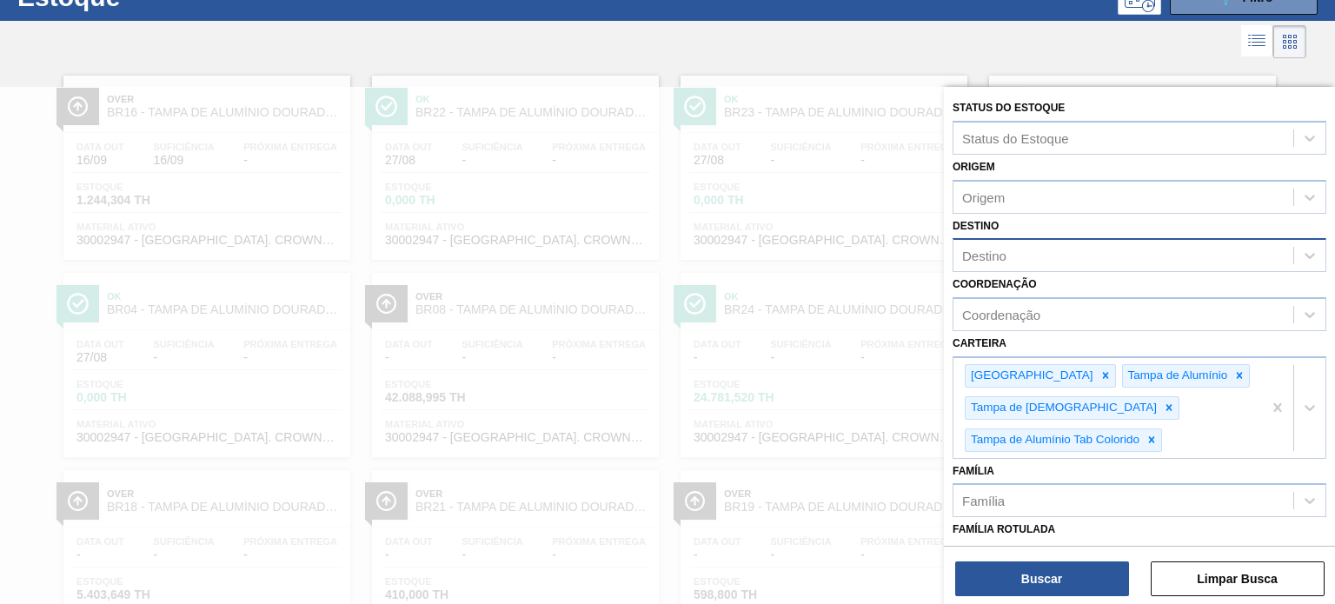
click at [1012, 259] on div "Destino" at bounding box center [1124, 255] width 340 height 25
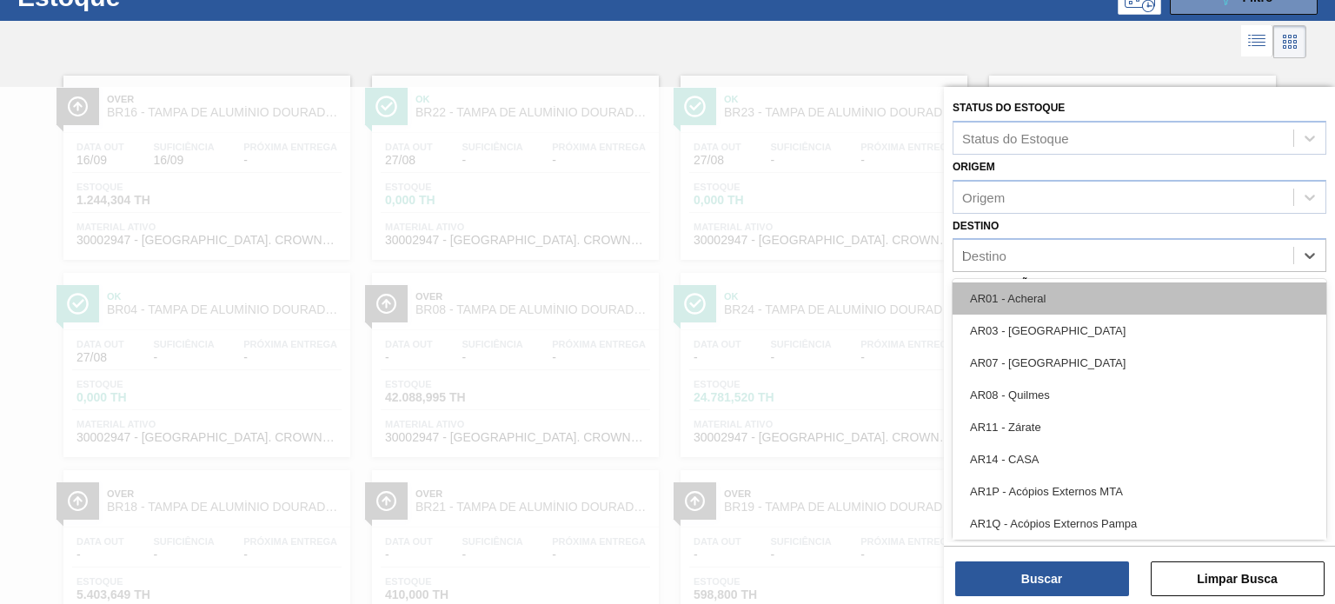
type input "lu"
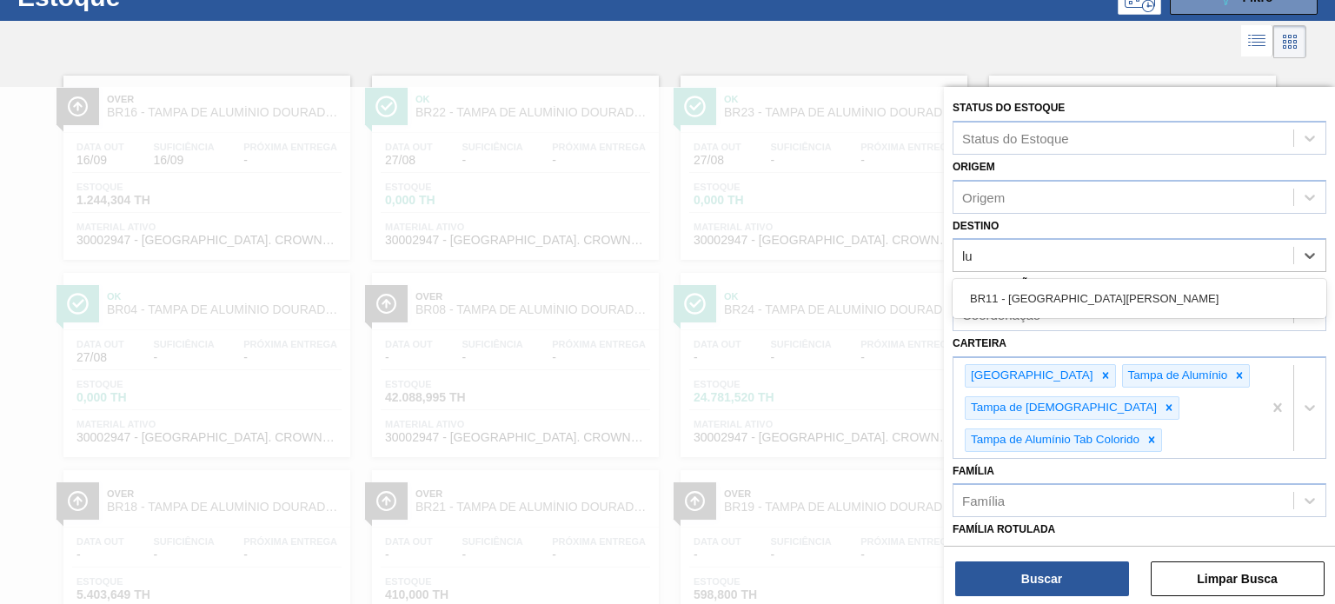
click at [1020, 302] on div "BR11 - São Luís" at bounding box center [1140, 298] width 374 height 32
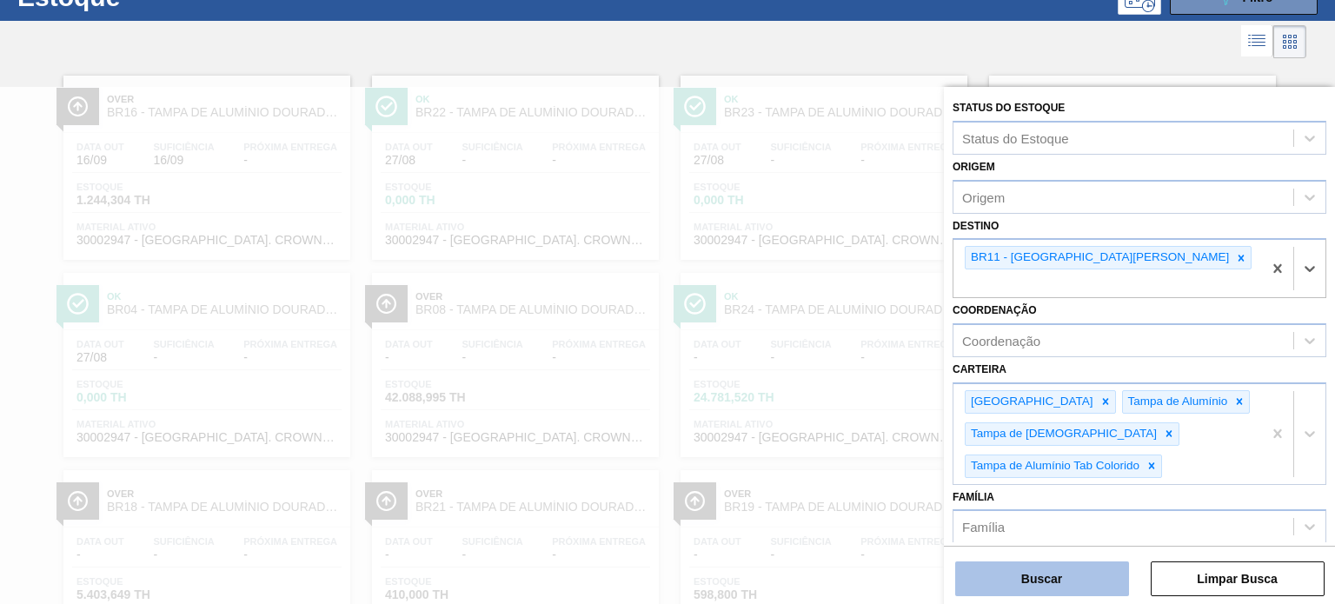
click at [1040, 570] on button "Buscar" at bounding box center [1042, 579] width 174 height 35
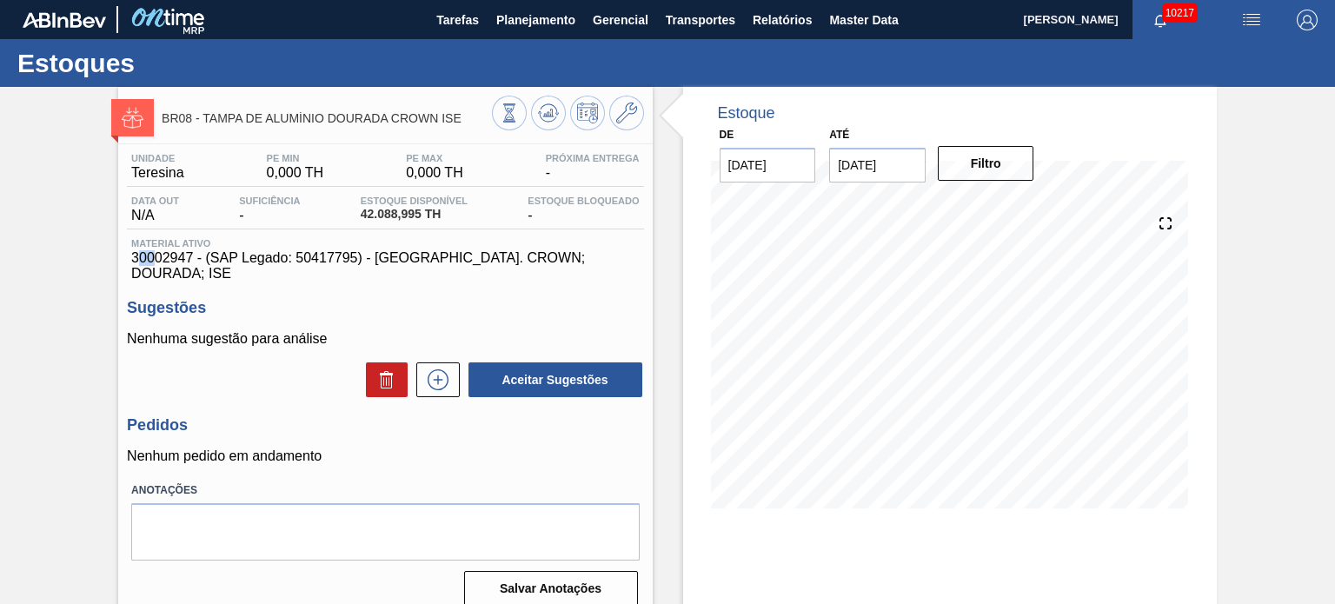
drag, startPoint x: 136, startPoint y: 256, endPoint x: 151, endPoint y: 256, distance: 15.6
click at [151, 256] on span "30002947 - (SAP Legado: 50417795) - [GEOGRAPHIC_DATA]. CROWN; DOURADA; ISE" at bounding box center [385, 265] width 508 height 31
drag, startPoint x: 133, startPoint y: 256, endPoint x: 190, endPoint y: 256, distance: 57.4
click at [190, 256] on span "30002947 - (SAP Legado: 50417795) - [GEOGRAPHIC_DATA]. CROWN; DOURADA; ISE" at bounding box center [385, 265] width 508 height 31
copy span "30002947"
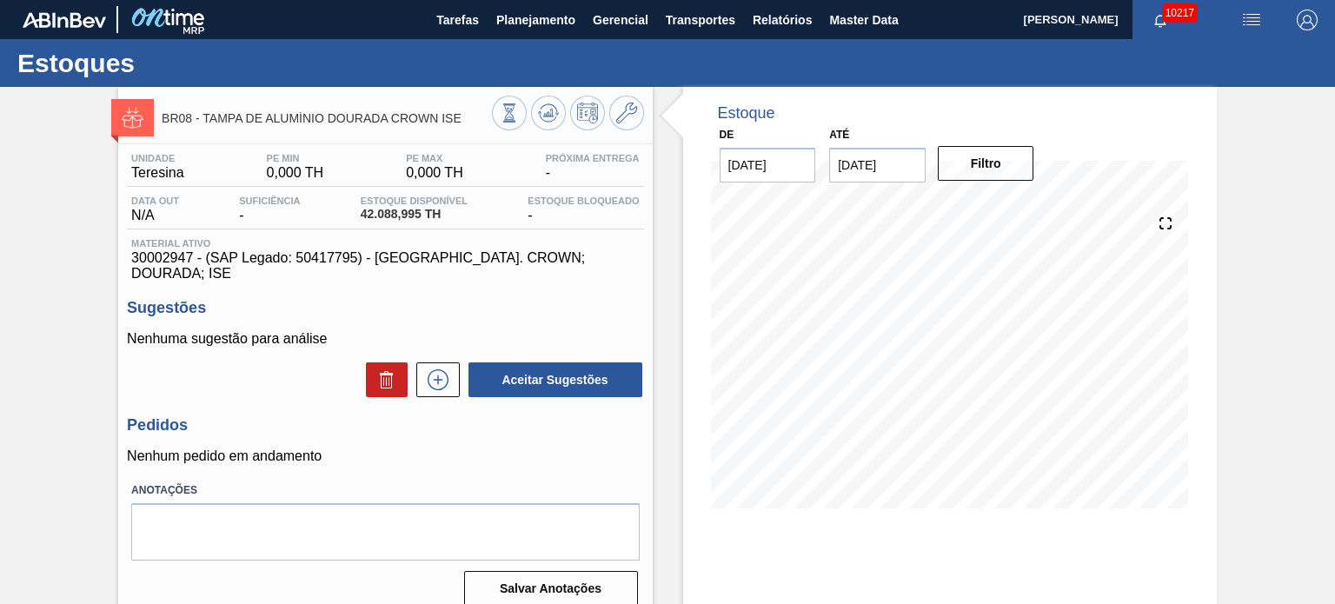
click at [883, 174] on input "[DATE]" at bounding box center [877, 165] width 96 height 35
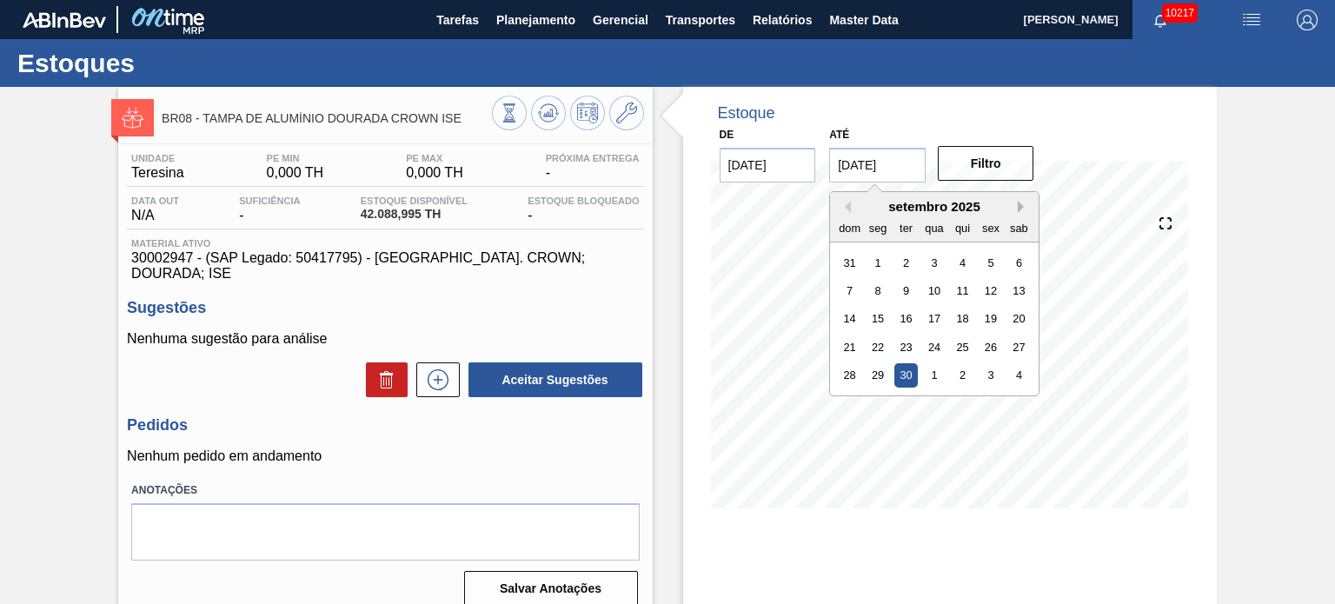
click at [1019, 206] on button "Next Month" at bounding box center [1024, 207] width 12 height 12
click at [960, 375] on div "30" at bounding box center [962, 374] width 23 height 23
type input "[DATE]"
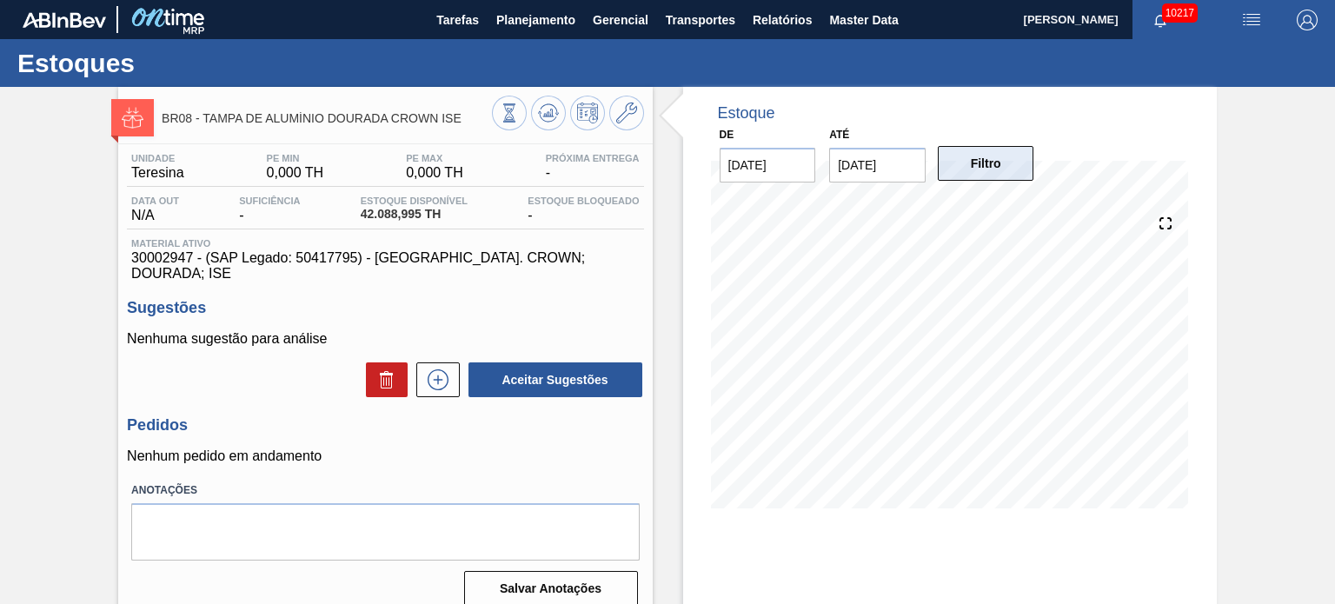
click at [978, 167] on button "Filtro" at bounding box center [986, 163] width 96 height 35
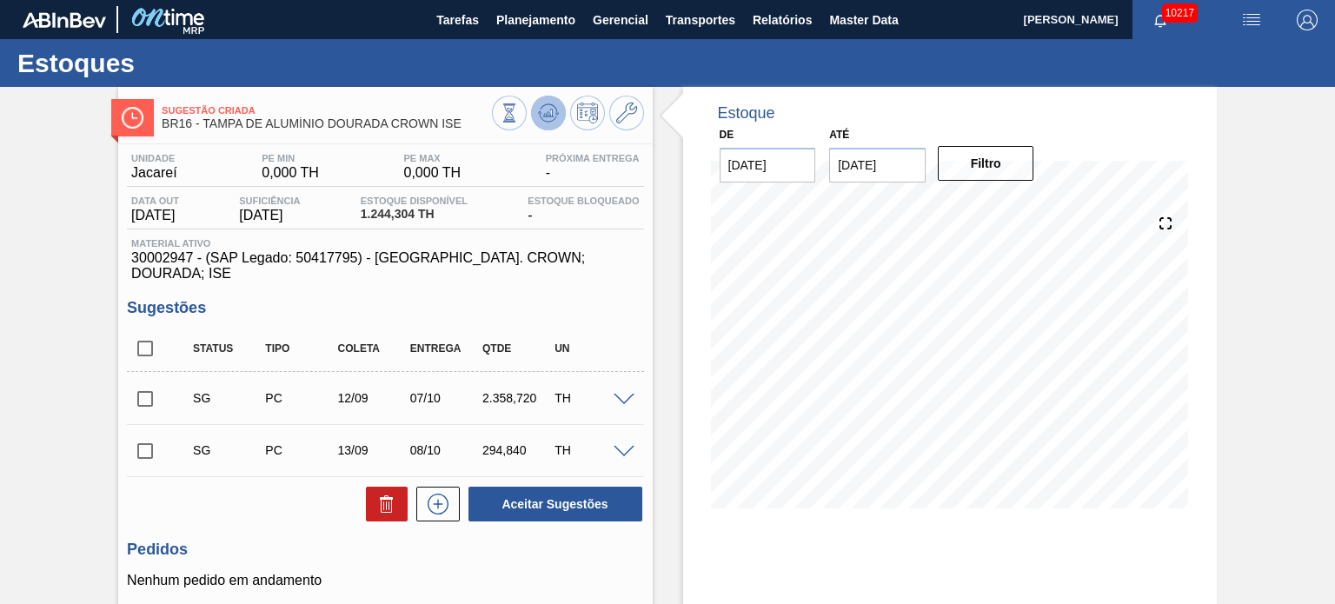
click at [546, 121] on icon at bounding box center [547, 117] width 17 height 9
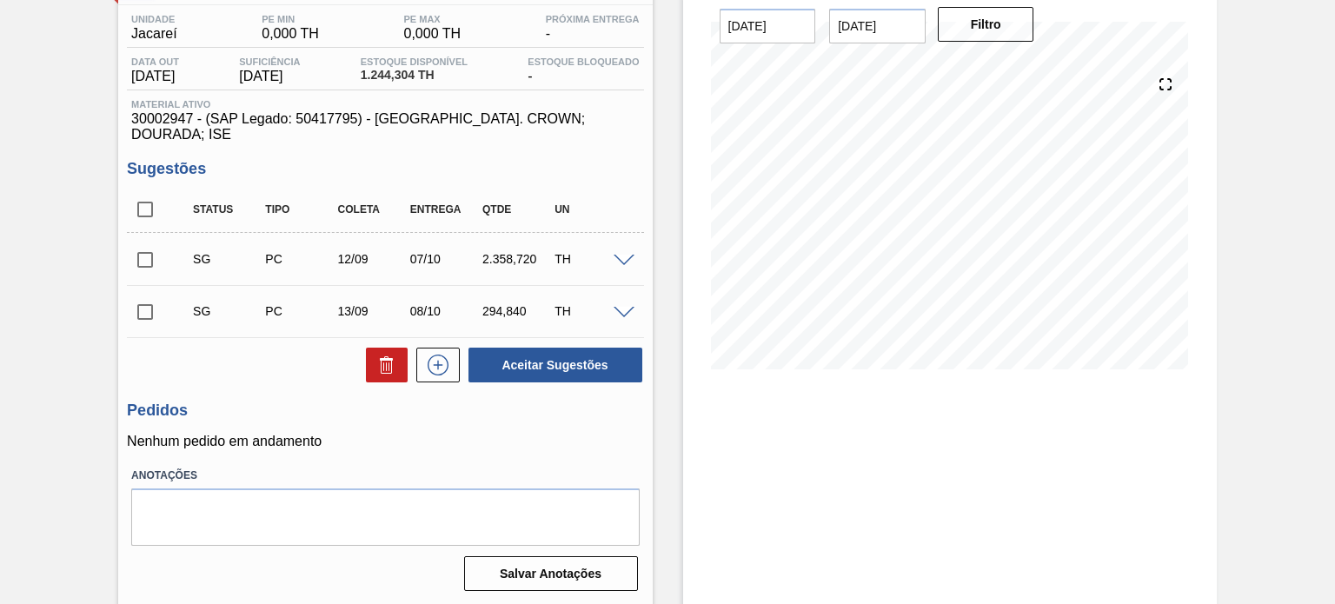
scroll to position [143, 0]
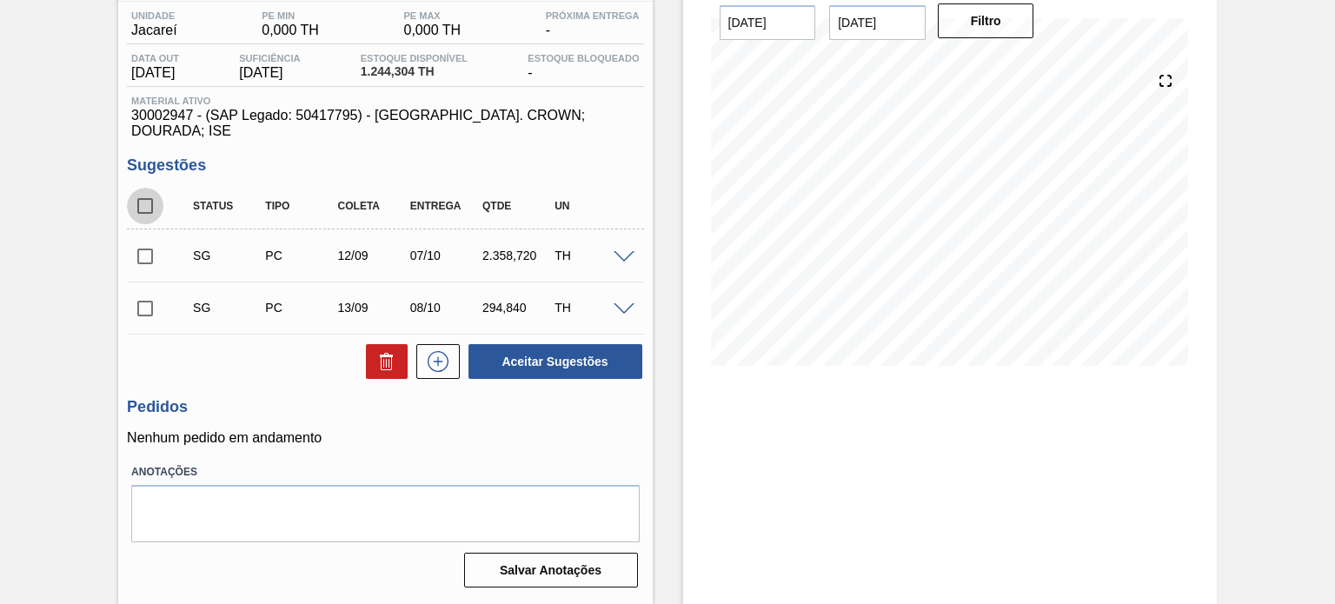
click at [144, 188] on input "checkbox" at bounding box center [145, 206] width 37 height 37
checkbox input "true"
click at [376, 351] on icon at bounding box center [386, 361] width 21 height 21
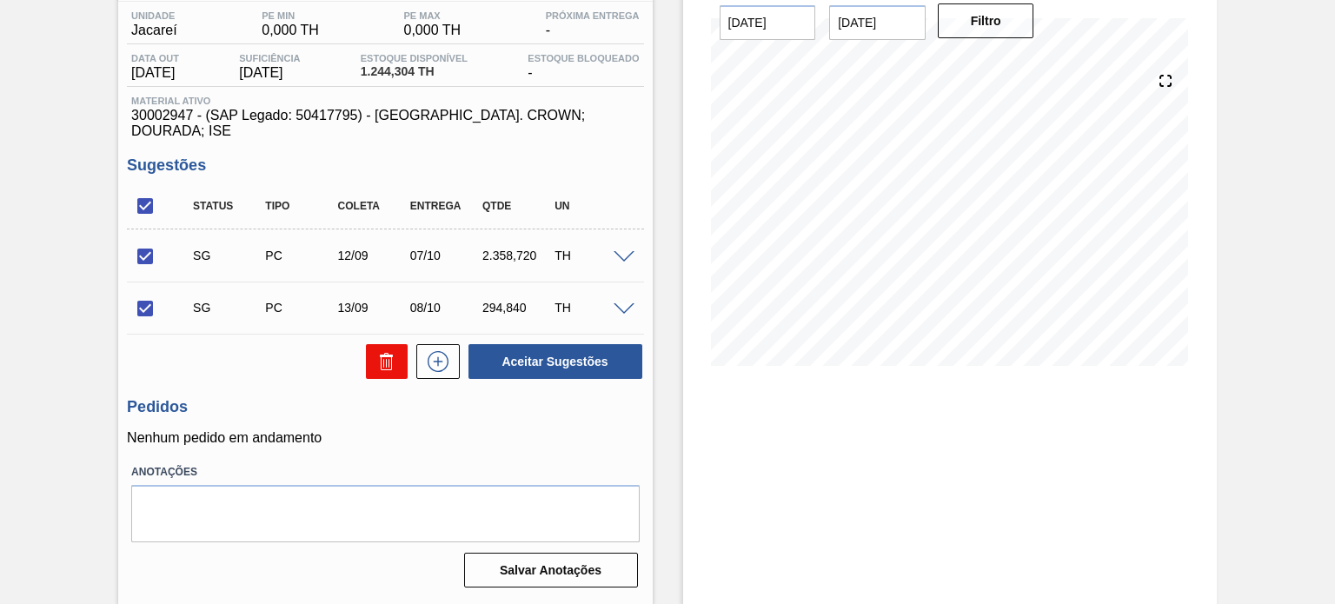
checkbox input "false"
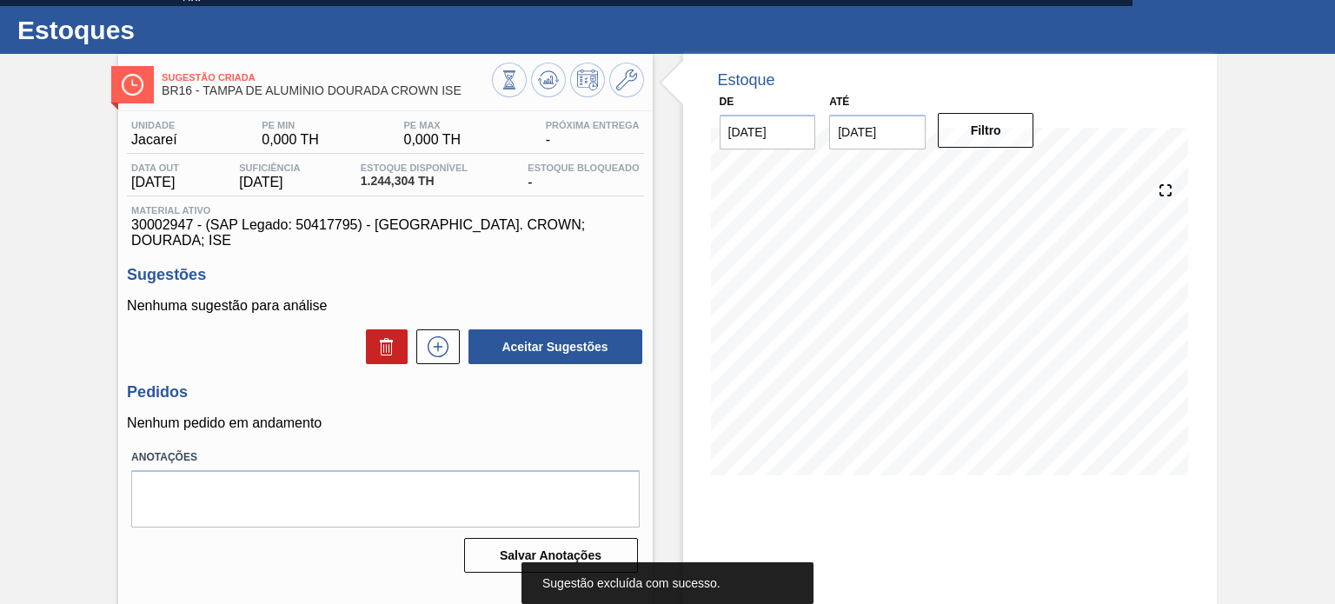
scroll to position [0, 0]
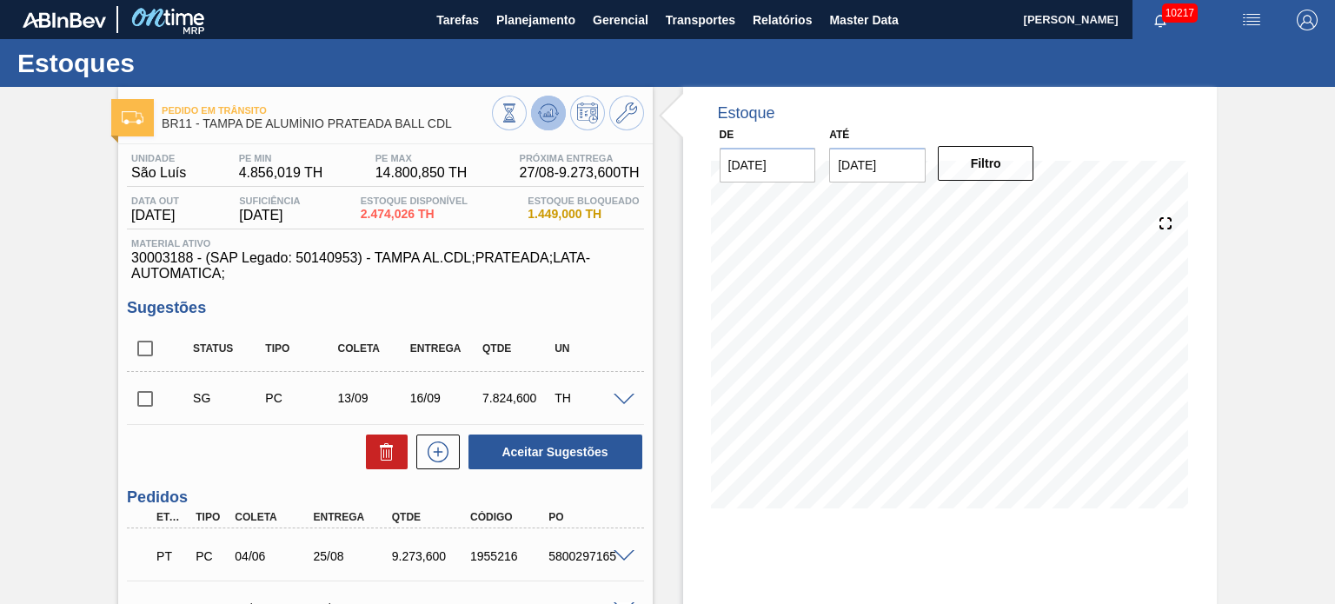
click at [543, 113] on icon at bounding box center [548, 113] width 21 height 21
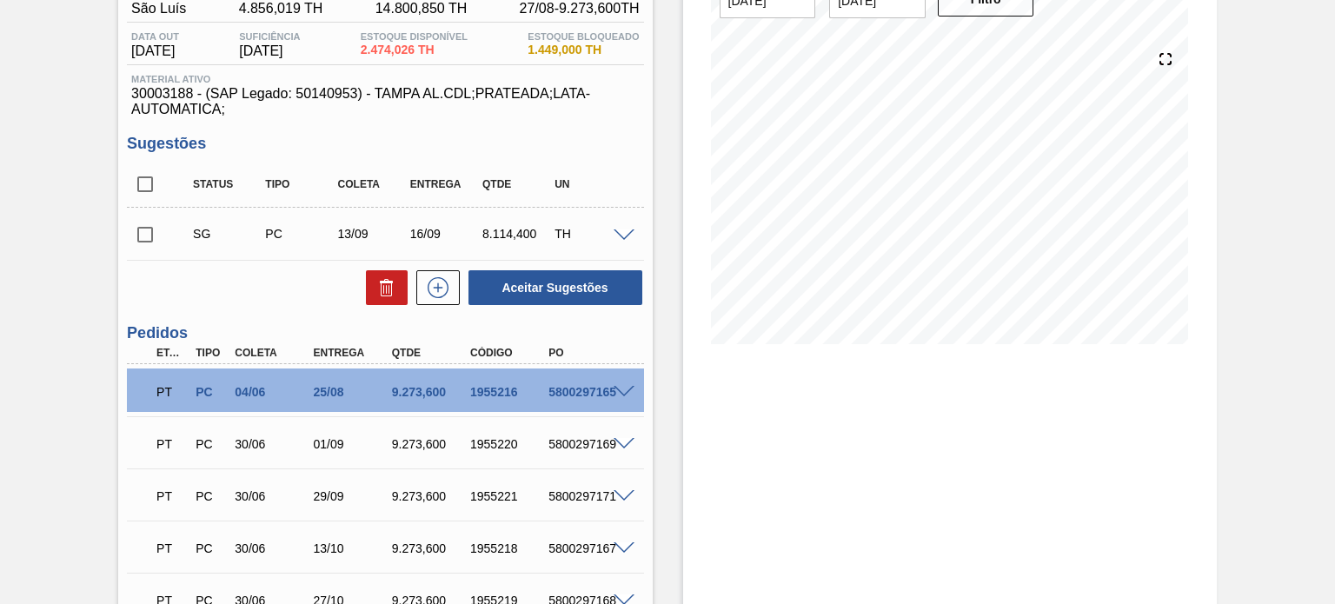
scroll to position [174, 0]
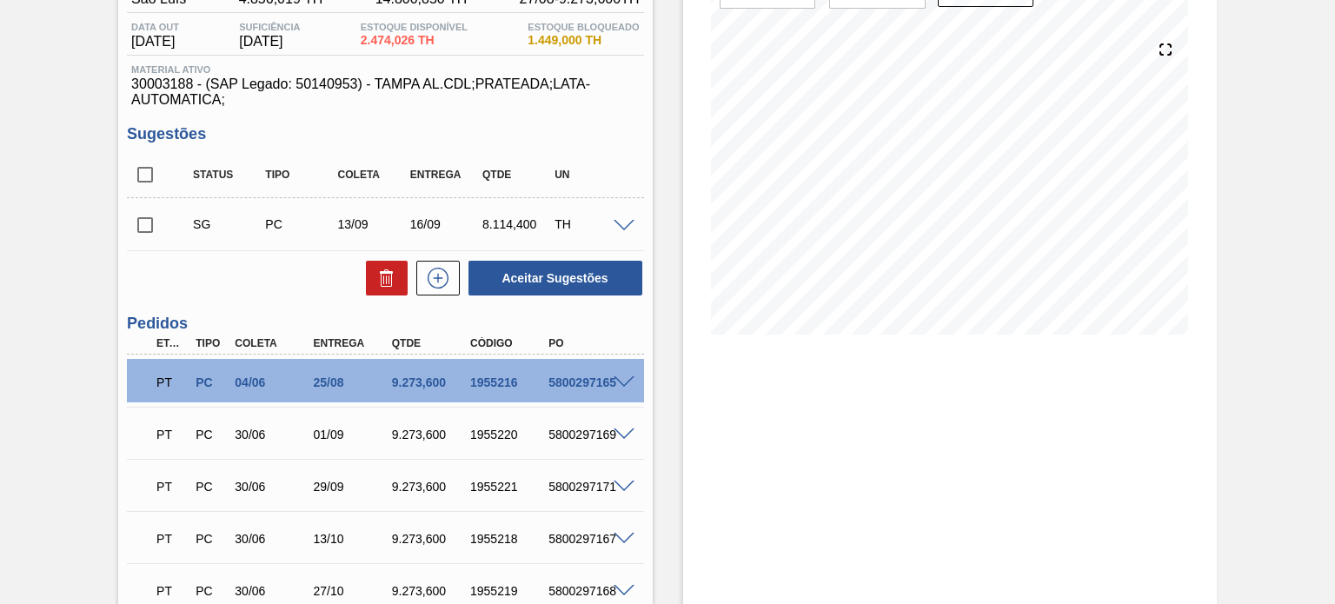
click at [622, 383] on span at bounding box center [624, 382] width 21 height 13
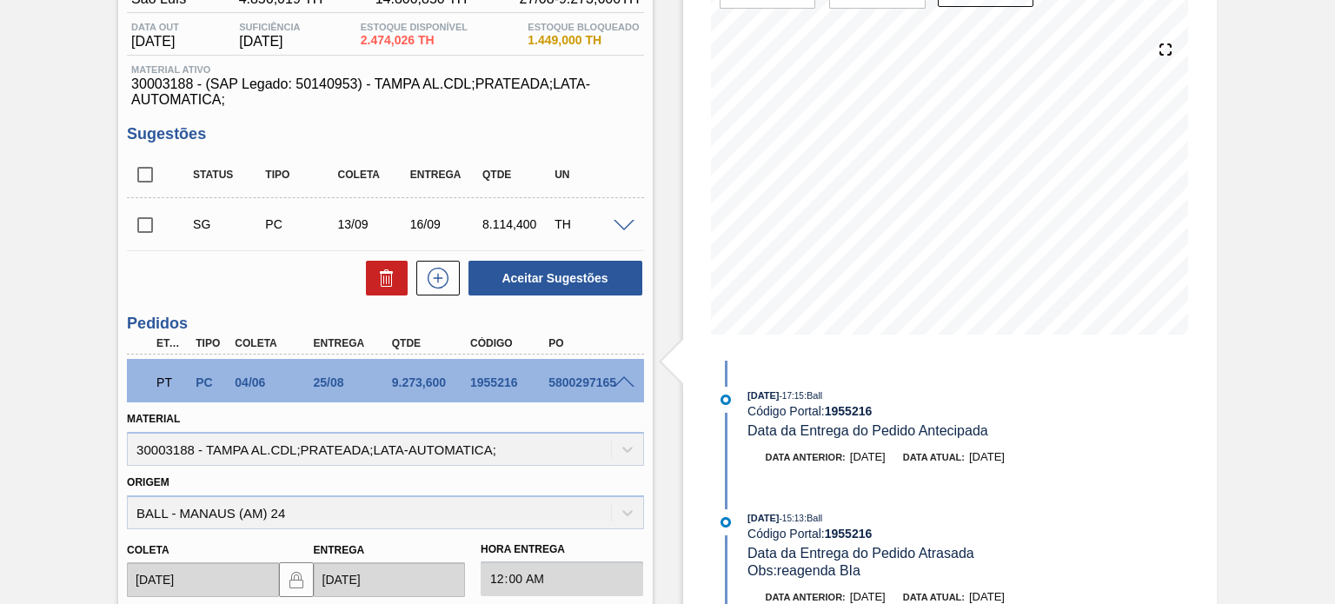
scroll to position [261, 0]
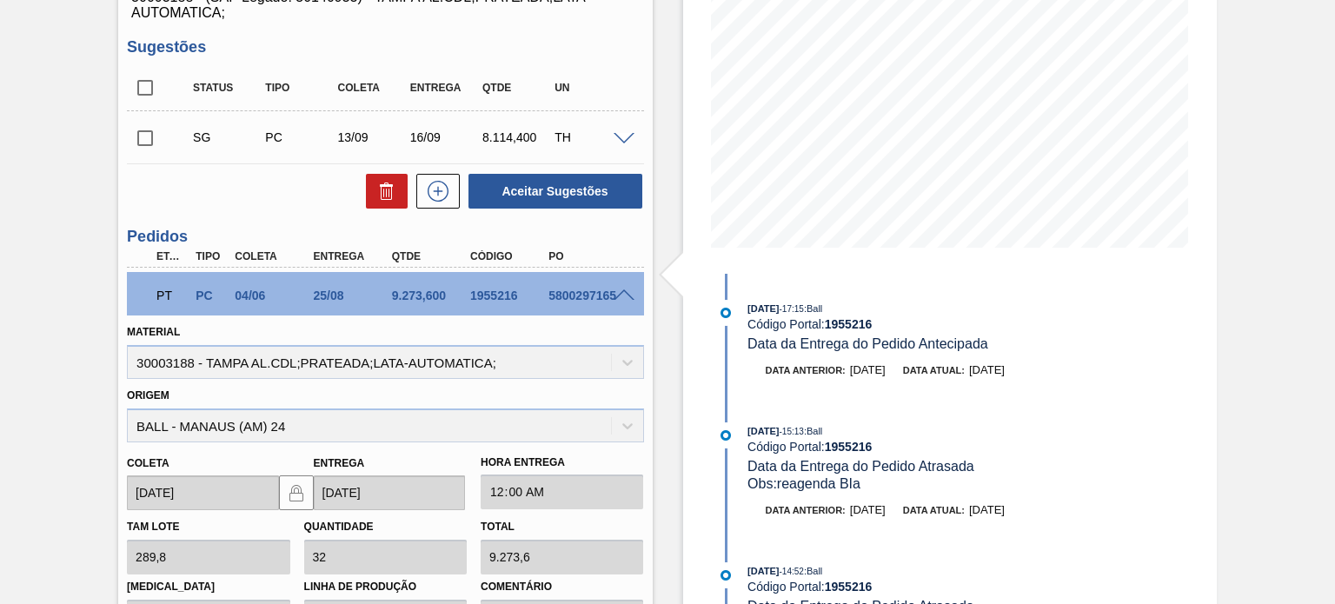
click at [582, 296] on div "5800297165" at bounding box center [587, 296] width 86 height 14
click at [573, 294] on div "5800297165" at bounding box center [587, 296] width 86 height 14
copy div "5800297165"
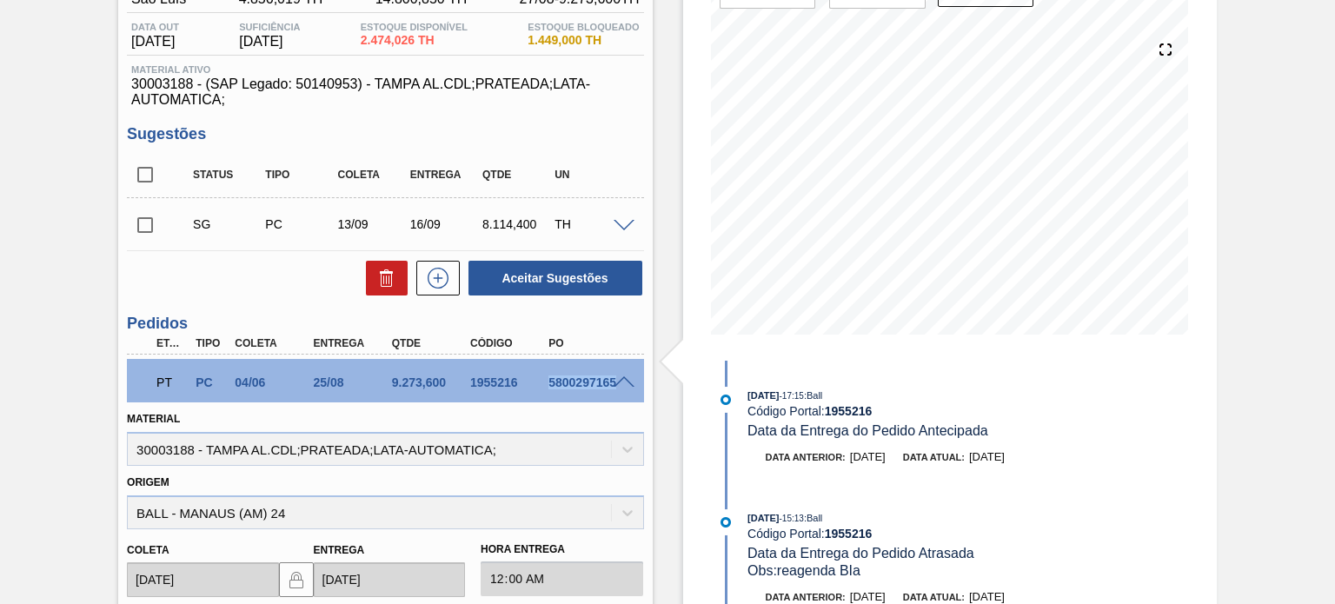
scroll to position [174, 0]
click at [623, 381] on span at bounding box center [624, 382] width 21 height 13
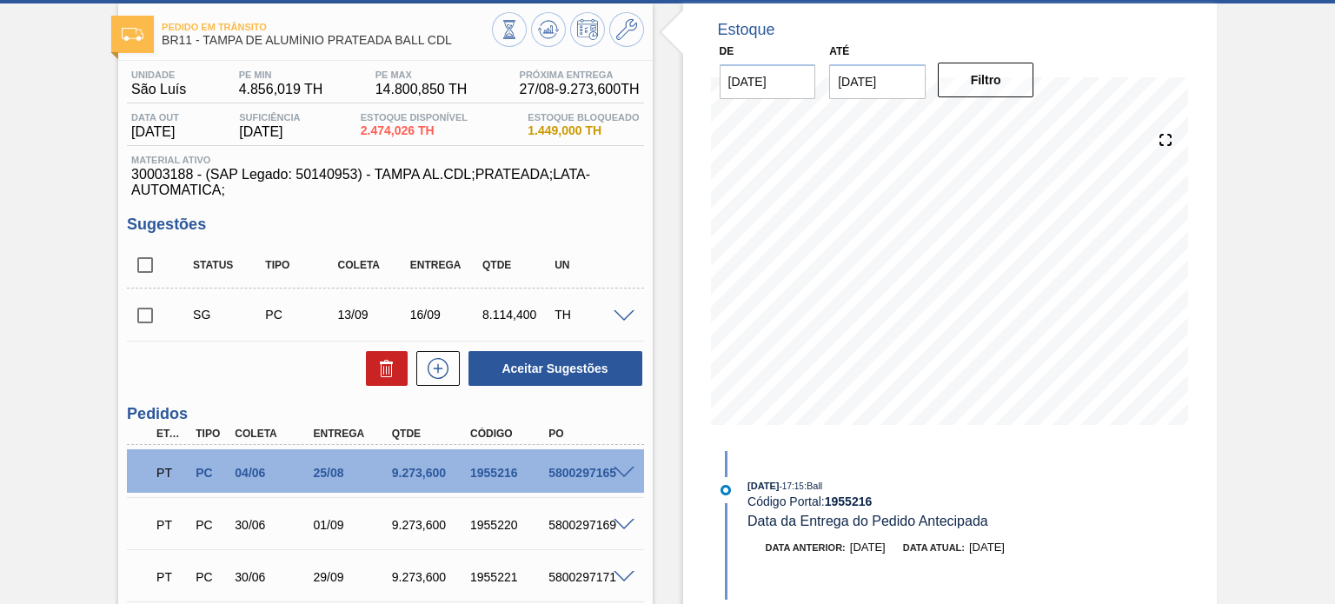
scroll to position [0, 0]
